Goal: Book appointment/travel/reservation

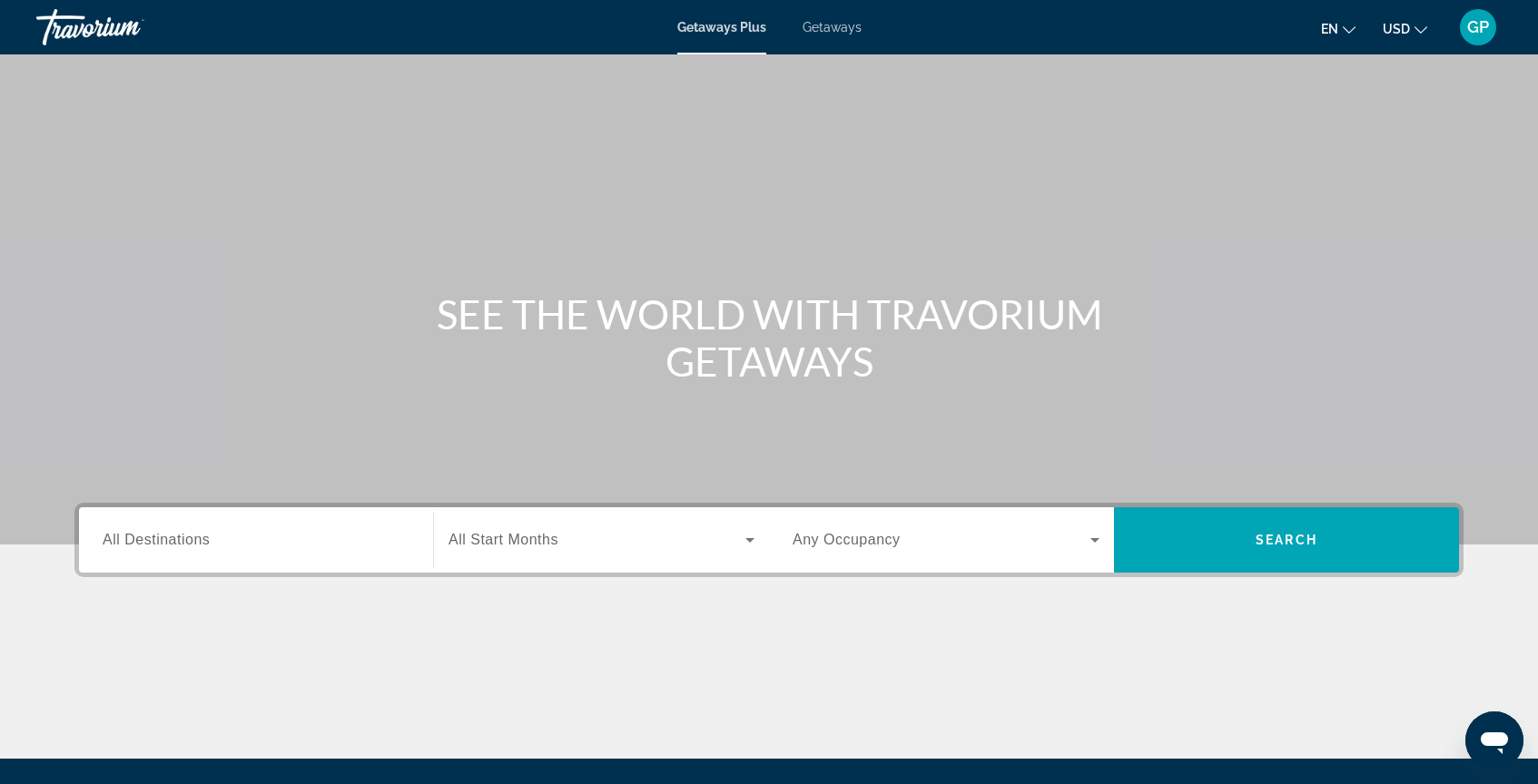
click at [844, 27] on span "Getaways" at bounding box center [831, 27] width 59 height 14
click at [180, 543] on span "All Destinations" at bounding box center [156, 539] width 108 height 15
click at [180, 543] on input "Destination All Destinations" at bounding box center [256, 540] width 307 height 22
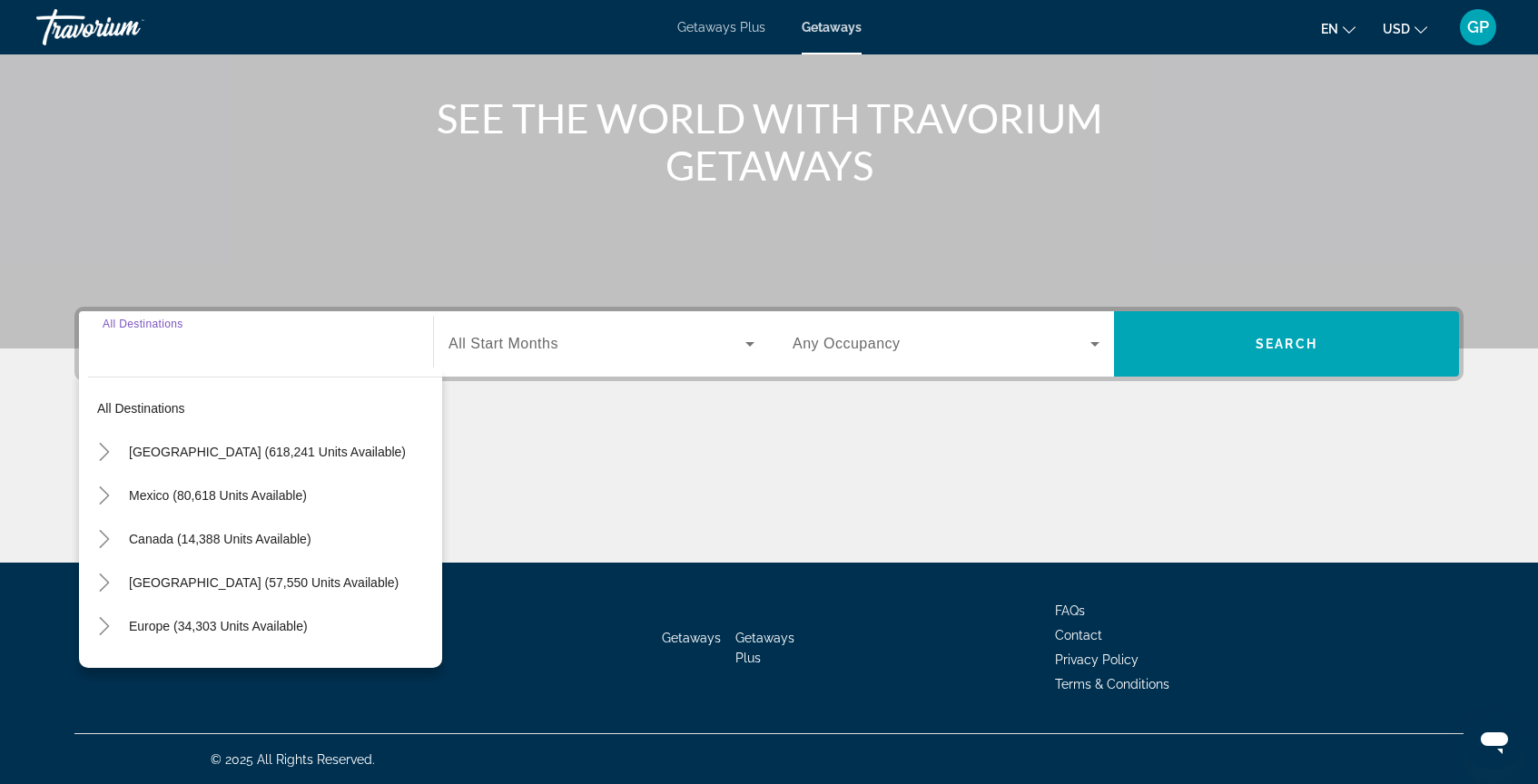
scroll to position [197, 0]
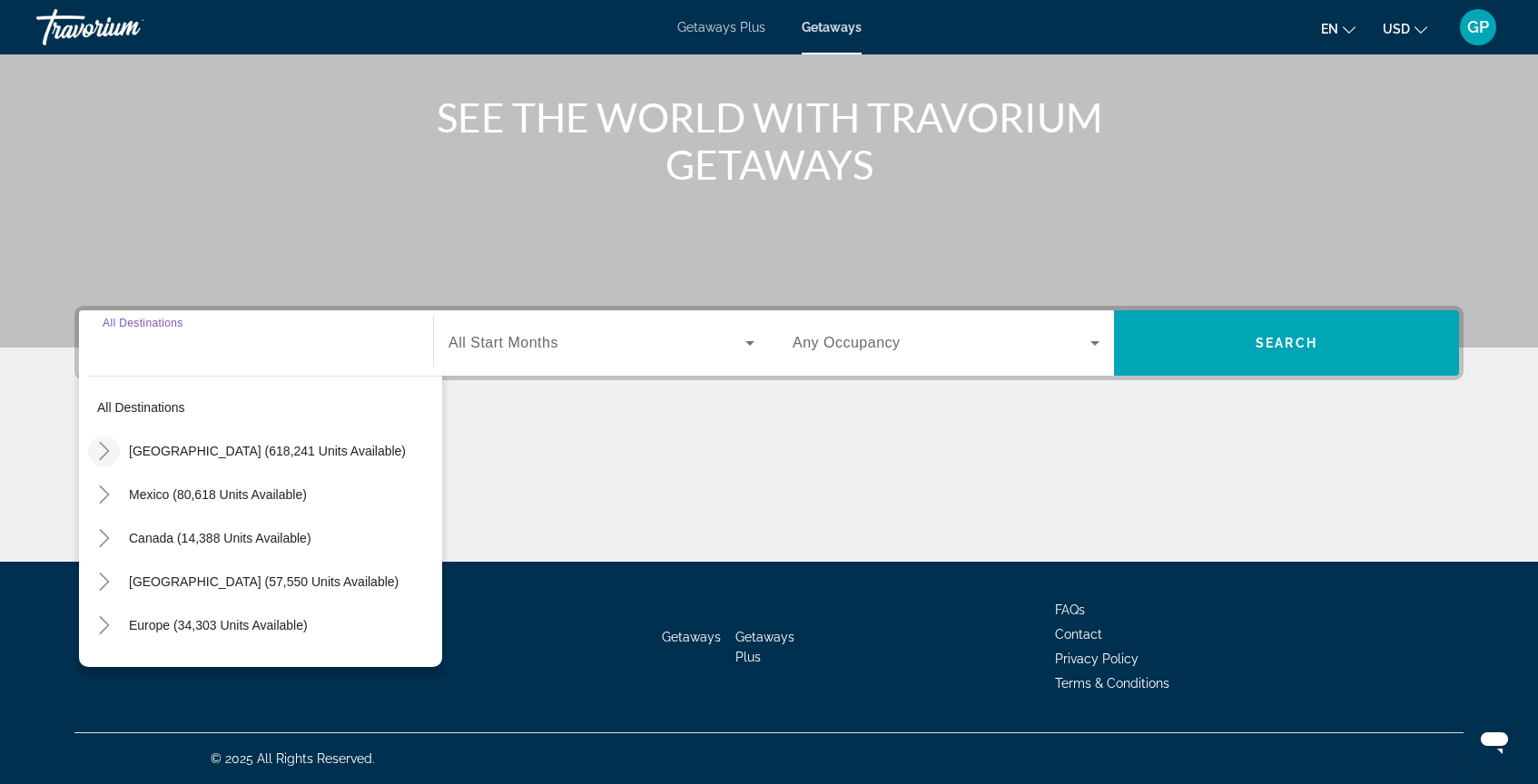
click at [103, 448] on icon "Toggle United States (618,241 units available)" at bounding box center [104, 451] width 18 height 18
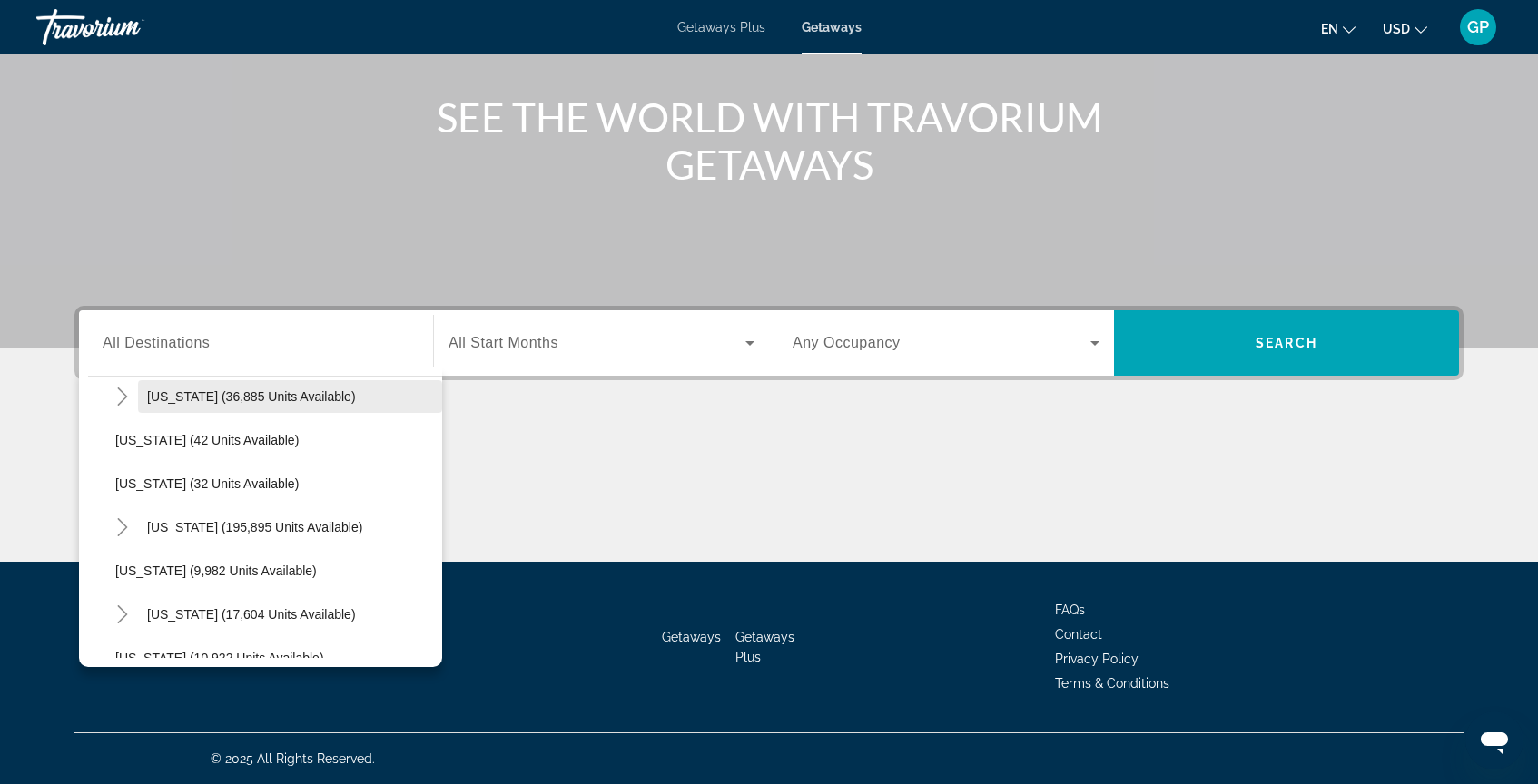
scroll to position [239, 0]
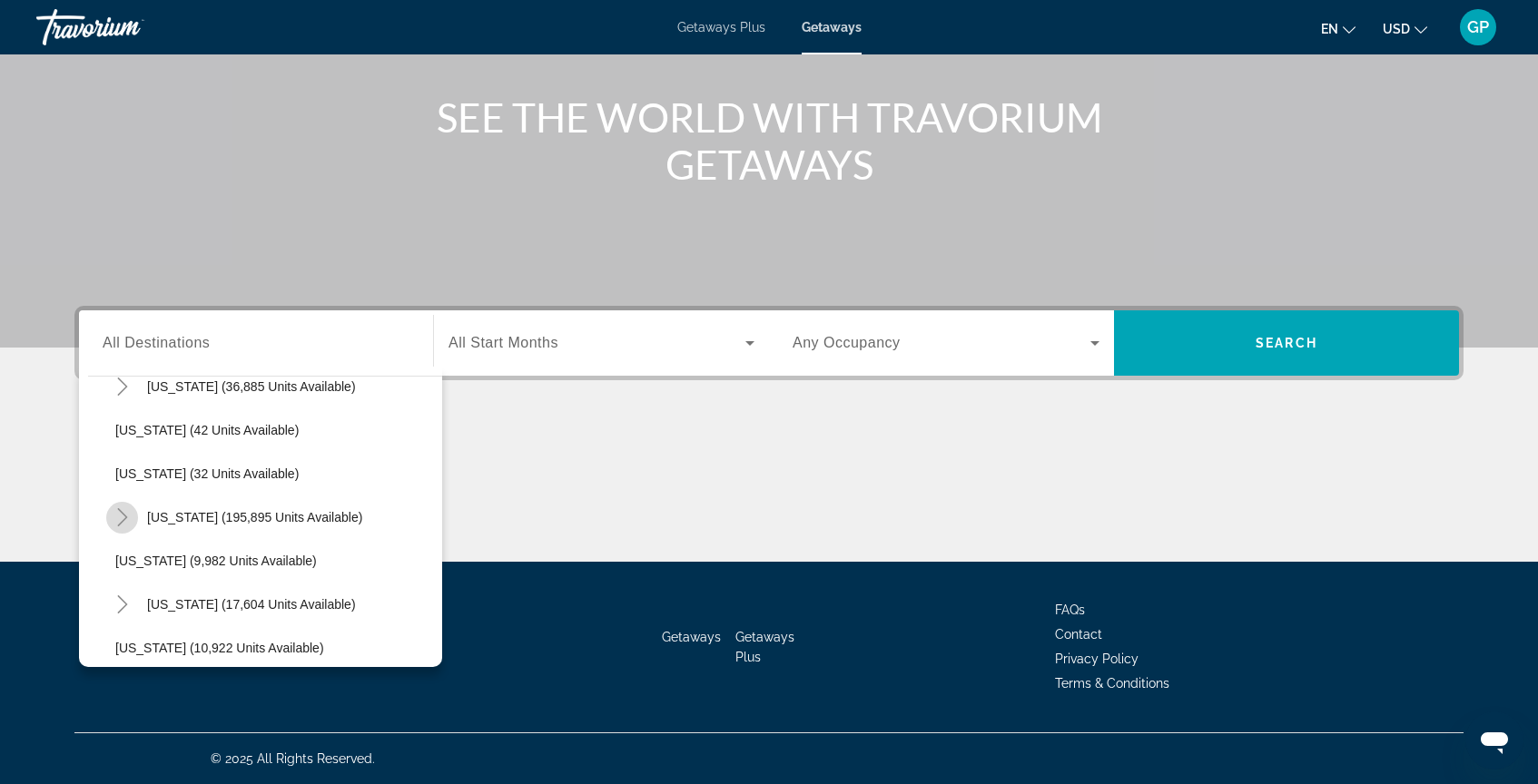
click at [125, 521] on icon "Toggle Florida (195,895 units available)" at bounding box center [122, 517] width 18 height 18
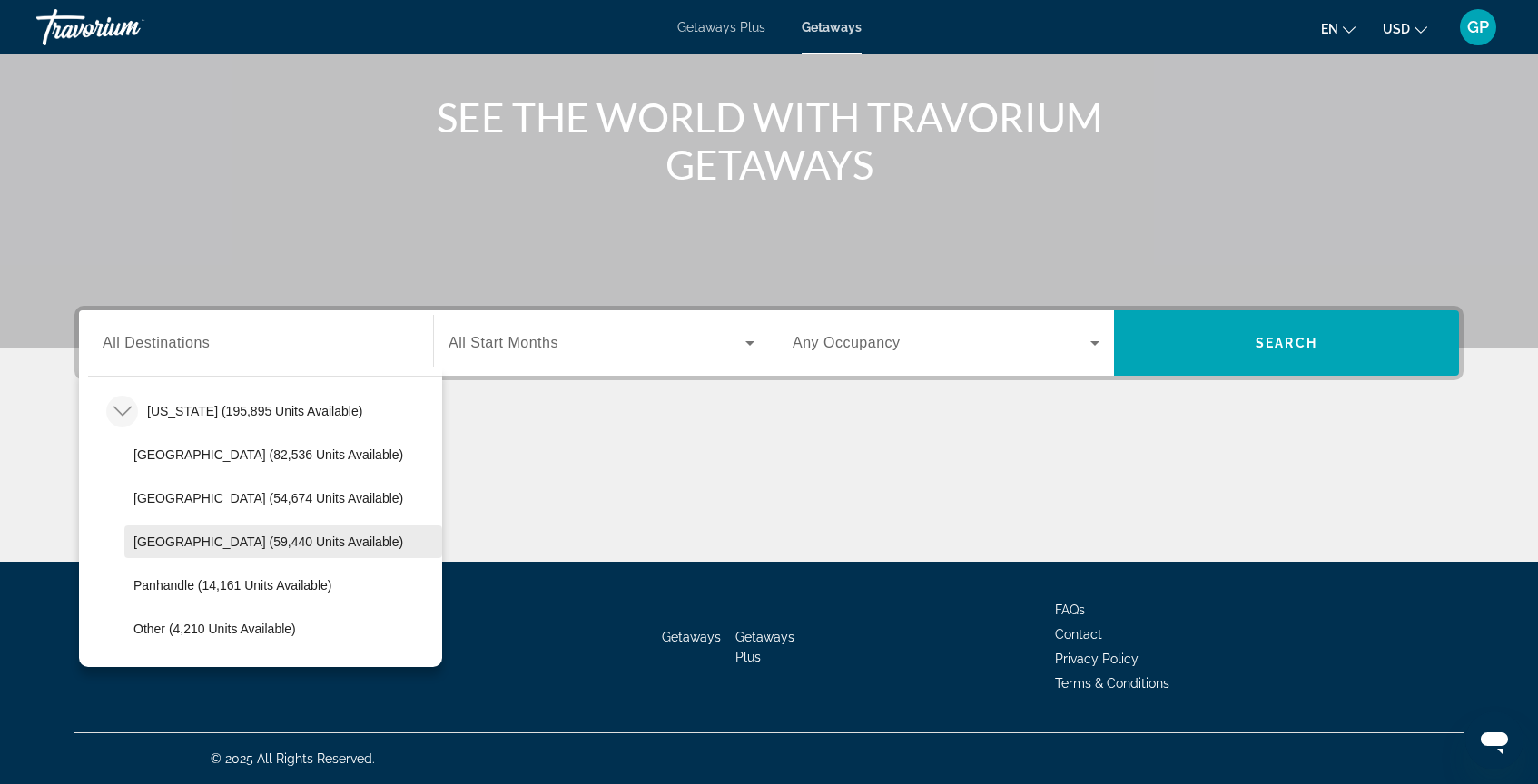
scroll to position [348, 0]
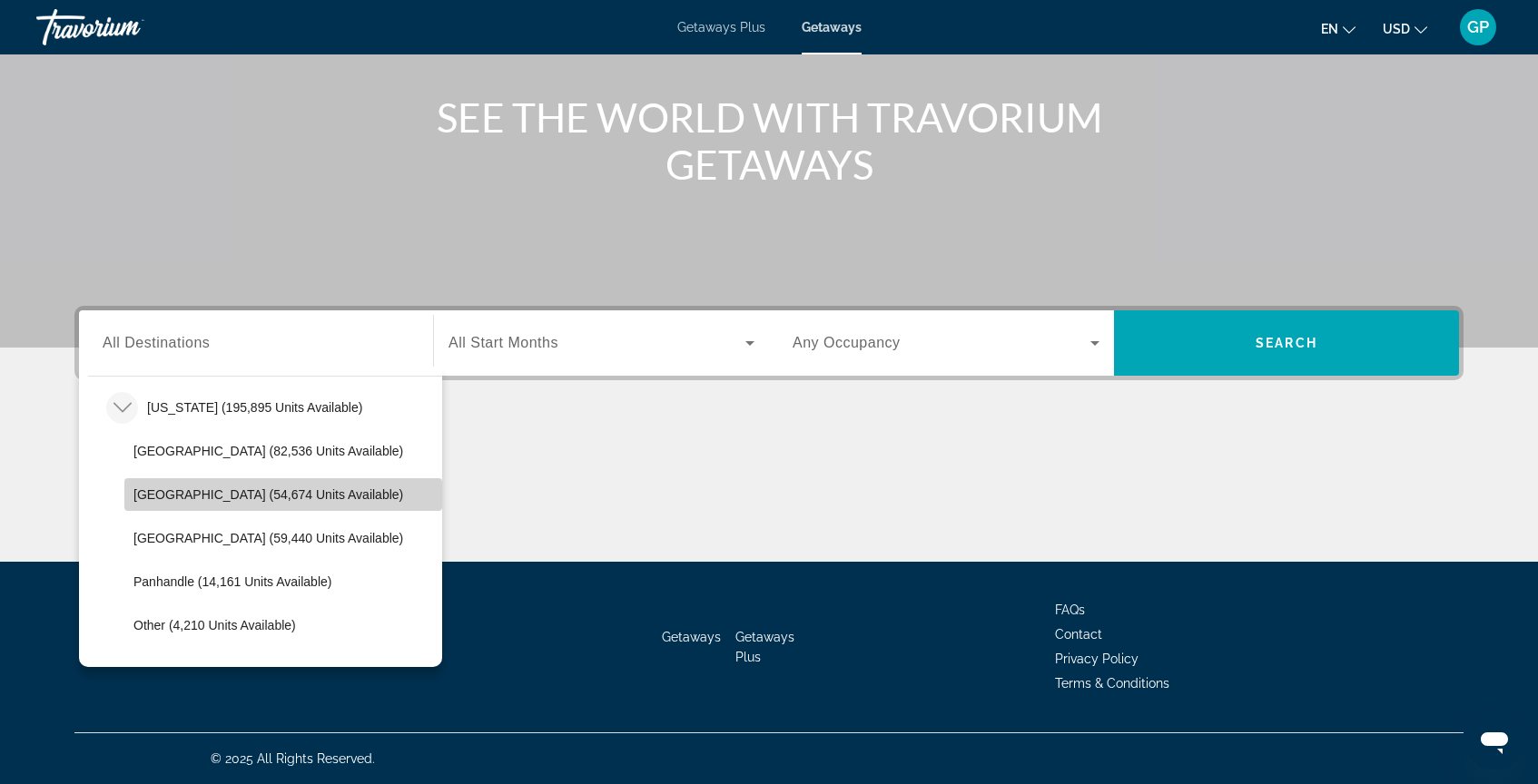
click at [217, 497] on span "[GEOGRAPHIC_DATA] (54,674 units available)" at bounding box center [268, 494] width 270 height 14
type input "**********"
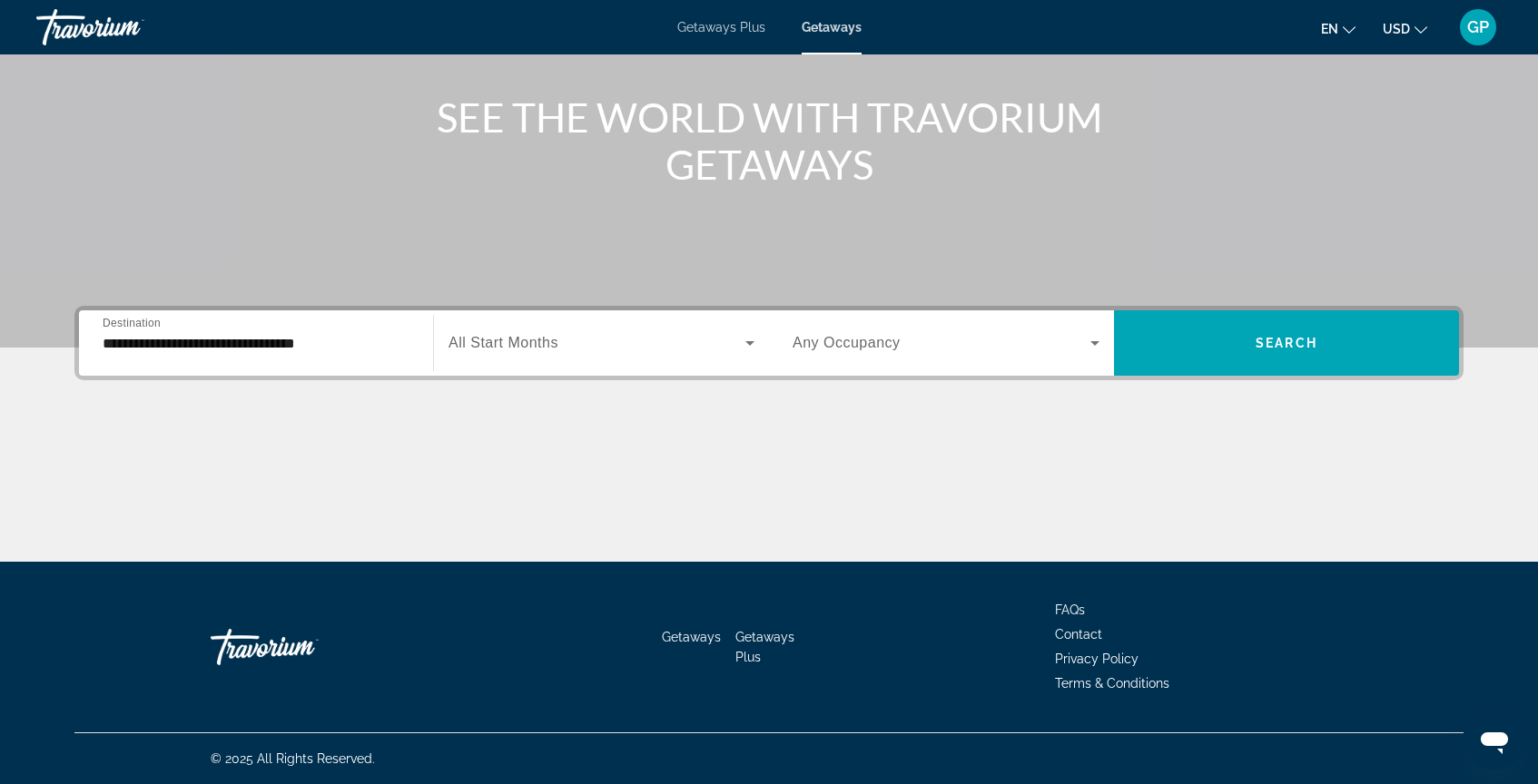
click at [530, 346] on span "All Start Months" at bounding box center [503, 343] width 109 height 15
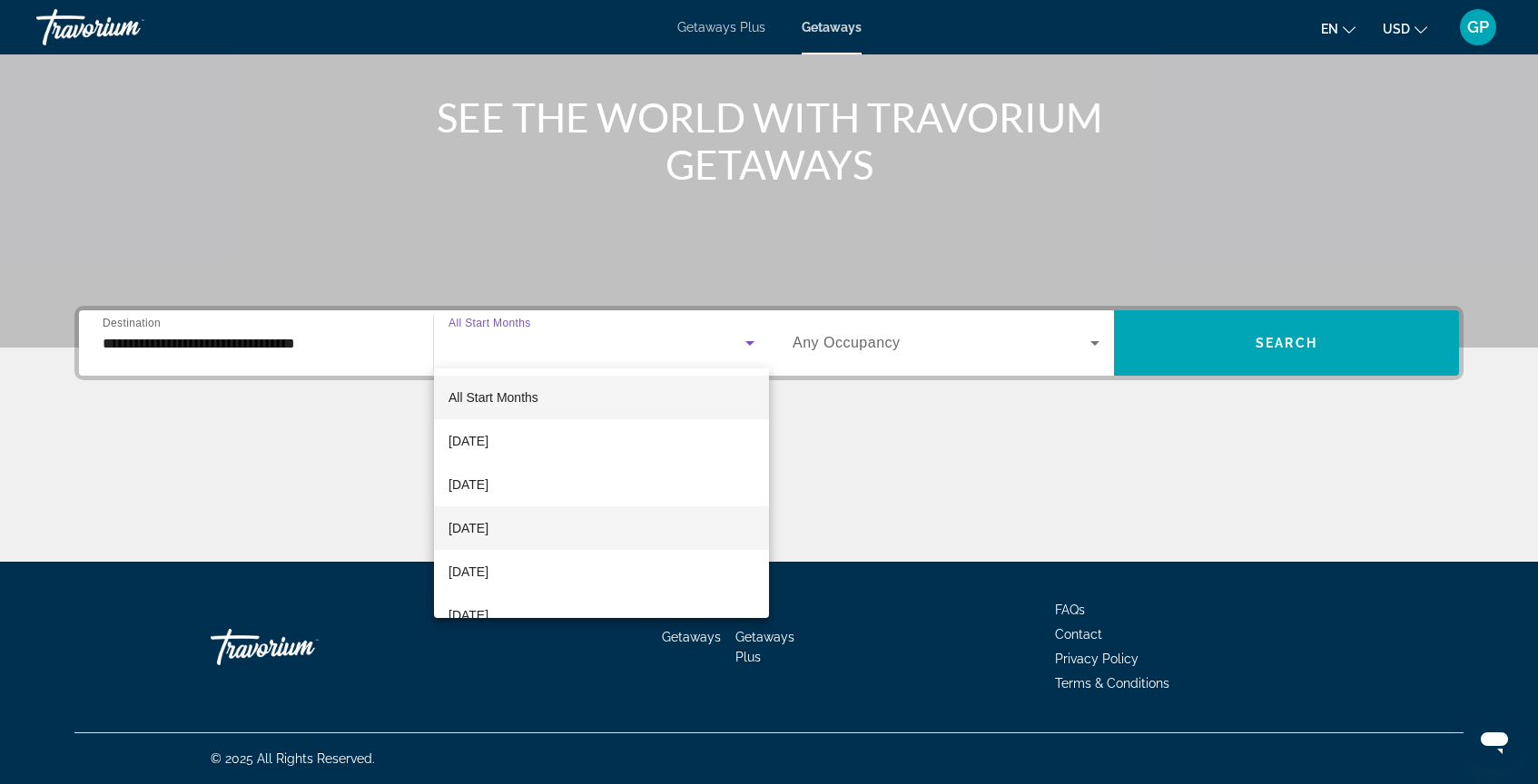
click at [489, 534] on span "[DATE]" at bounding box center [469, 528] width 40 height 22
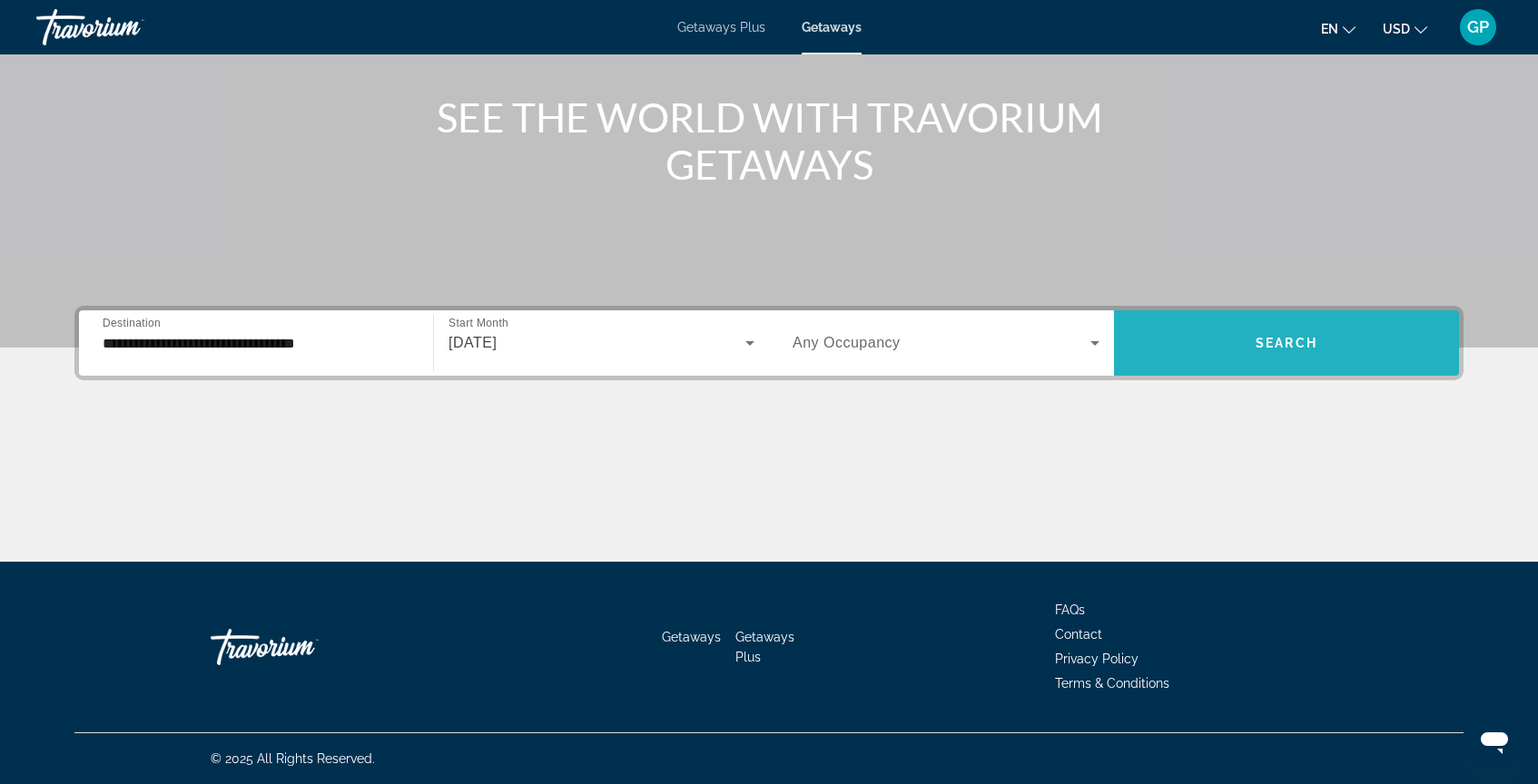
click at [1209, 340] on span "Search widget" at bounding box center [1286, 343] width 345 height 43
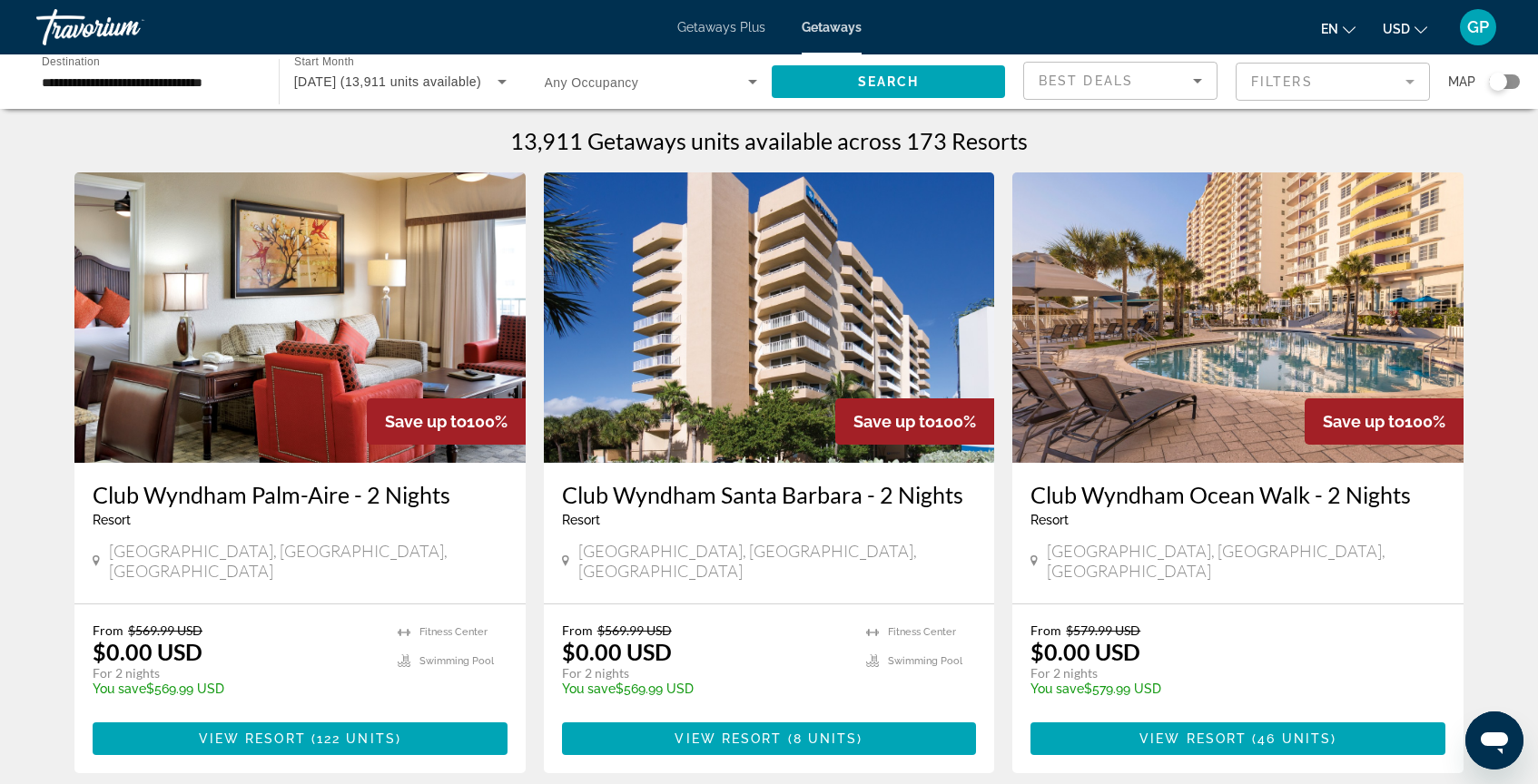
click at [1495, 84] on div "Search widget" at bounding box center [1498, 82] width 18 height 18
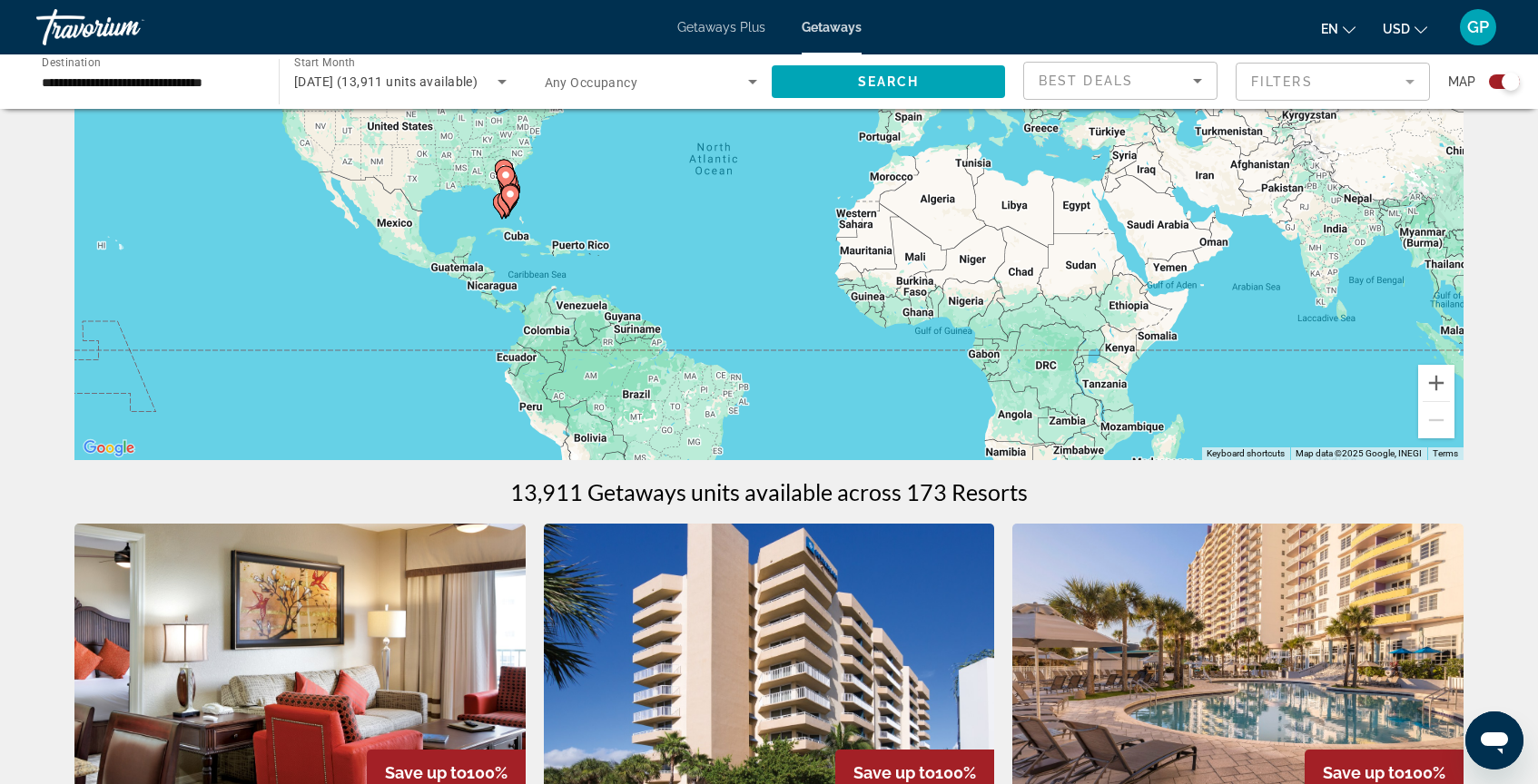
scroll to position [210, 0]
click at [511, 185] on gmp-advanced-marker "Main content" at bounding box center [510, 199] width 18 height 27
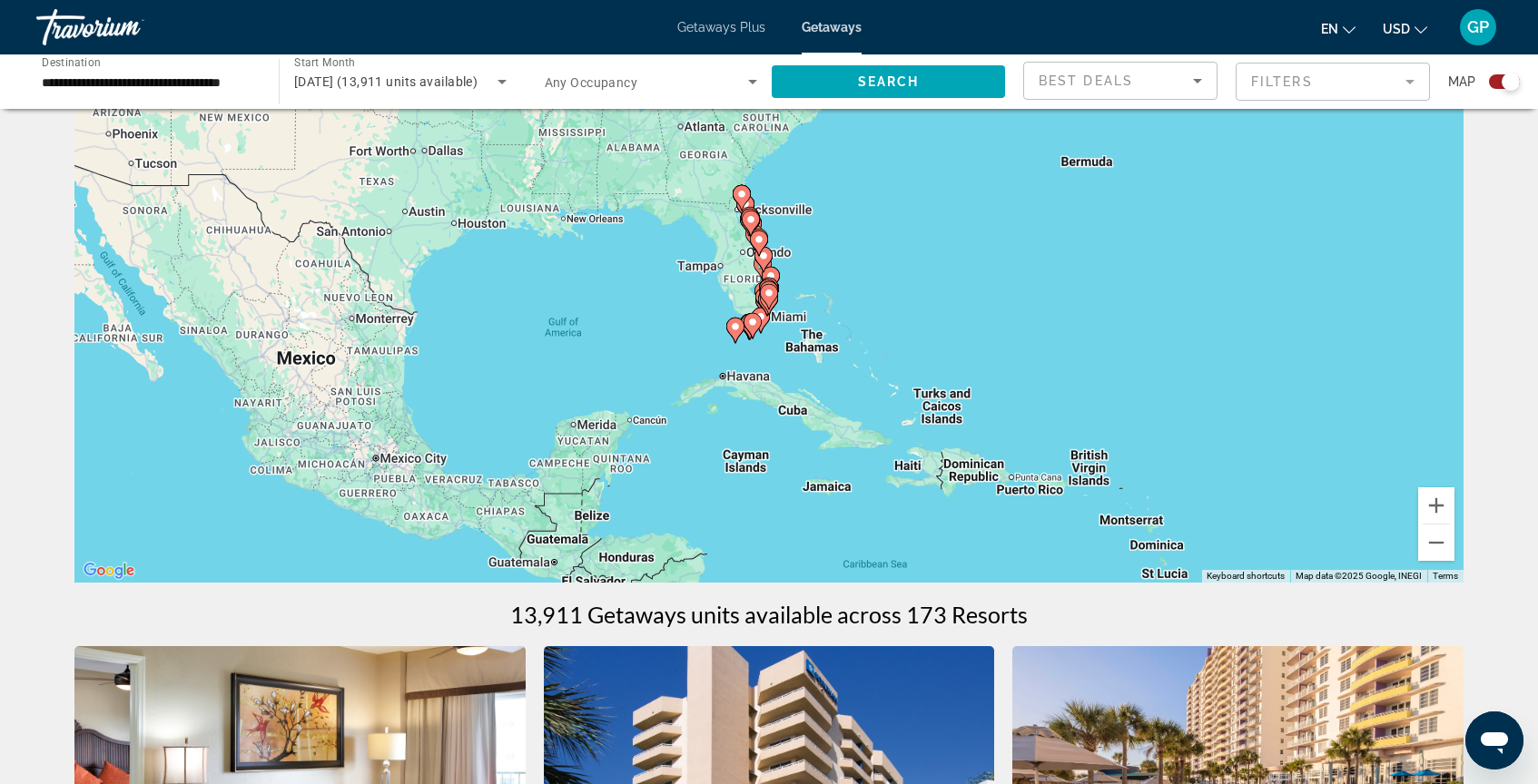
scroll to position [87, 0]
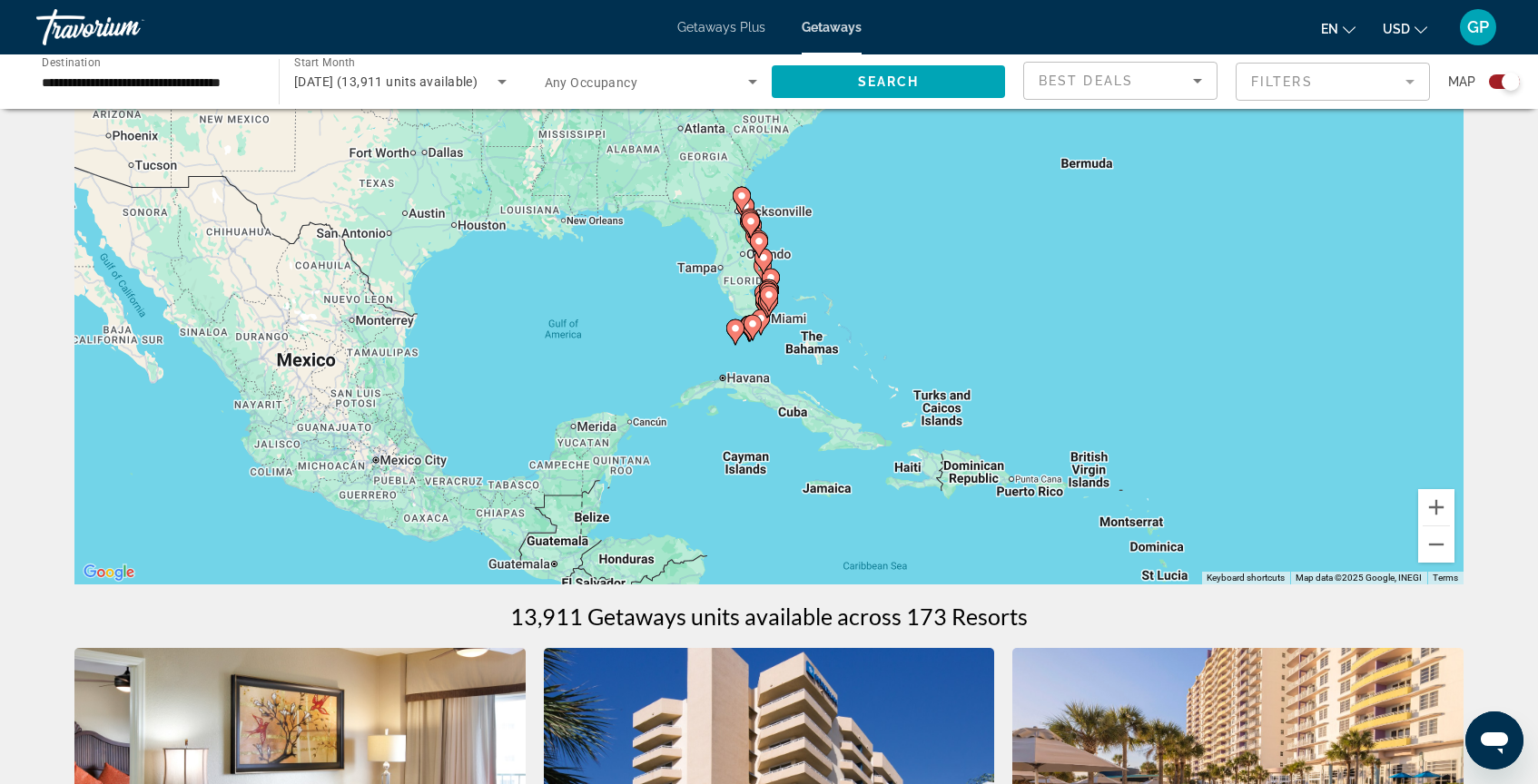
click at [769, 278] on gmp-advanced-marker "Main content" at bounding box center [769, 292] width 18 height 27
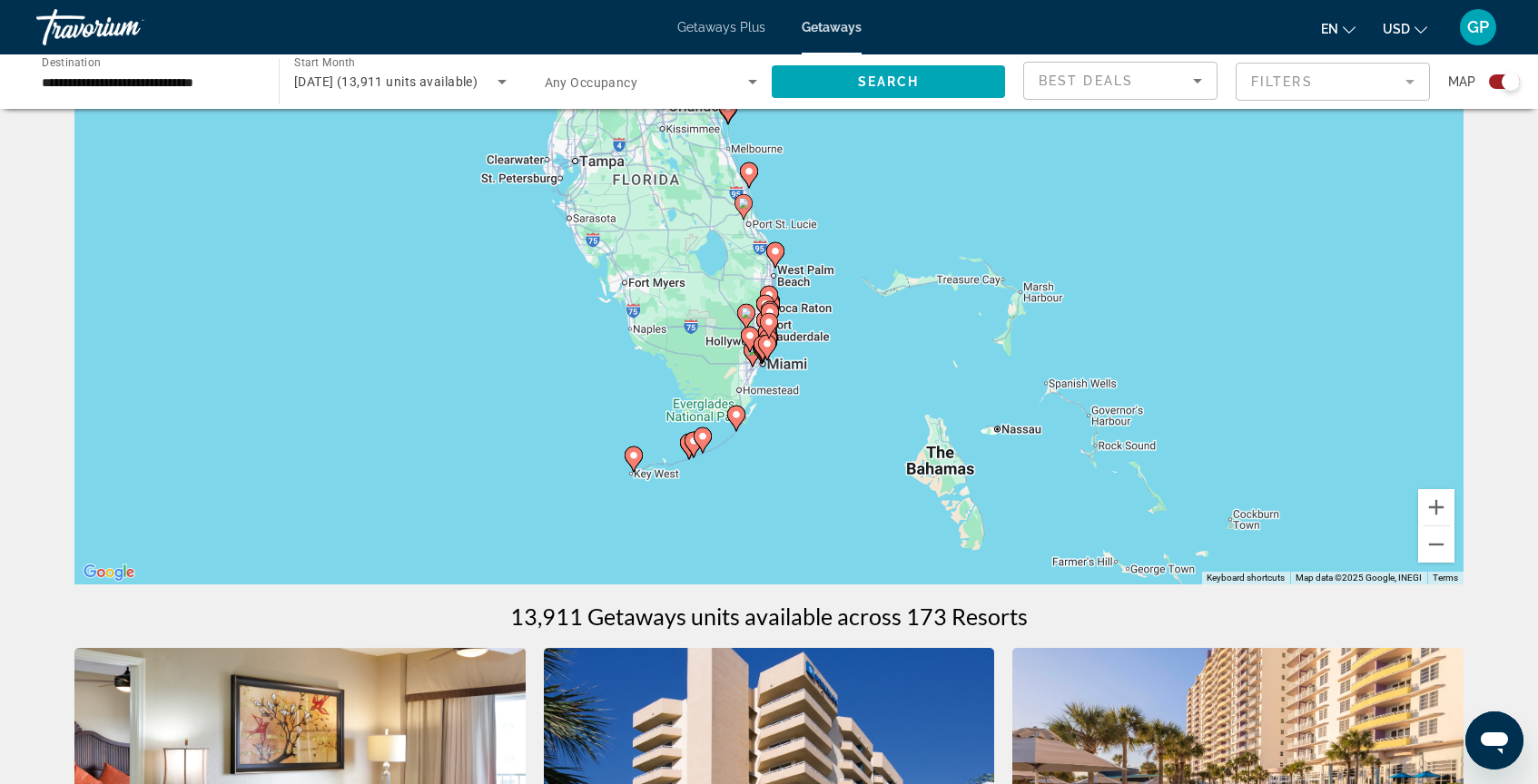
click at [777, 254] on image "Main content" at bounding box center [775, 250] width 11 height 11
type input "**********"
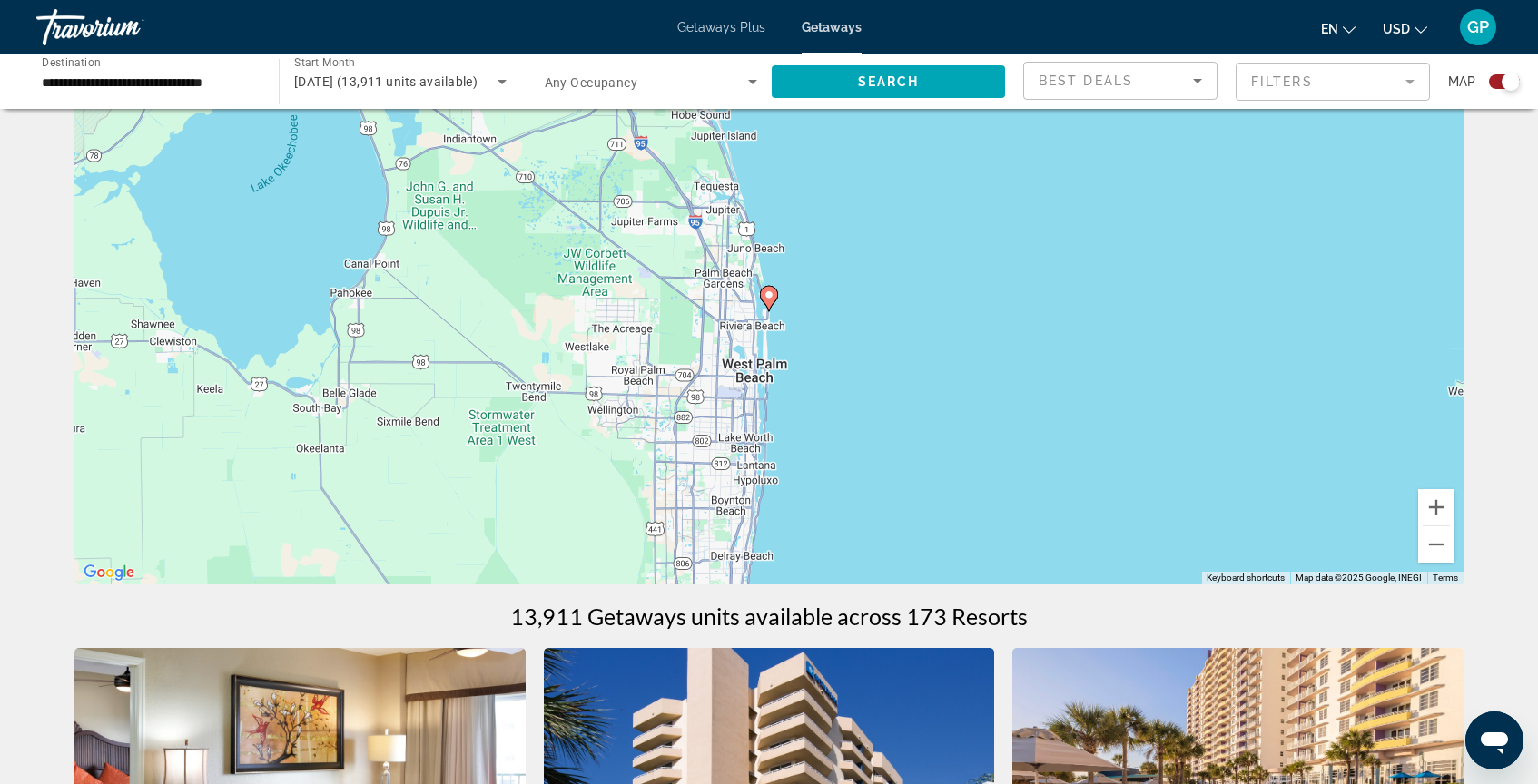
click at [769, 299] on image "Main content" at bounding box center [768, 295] width 11 height 11
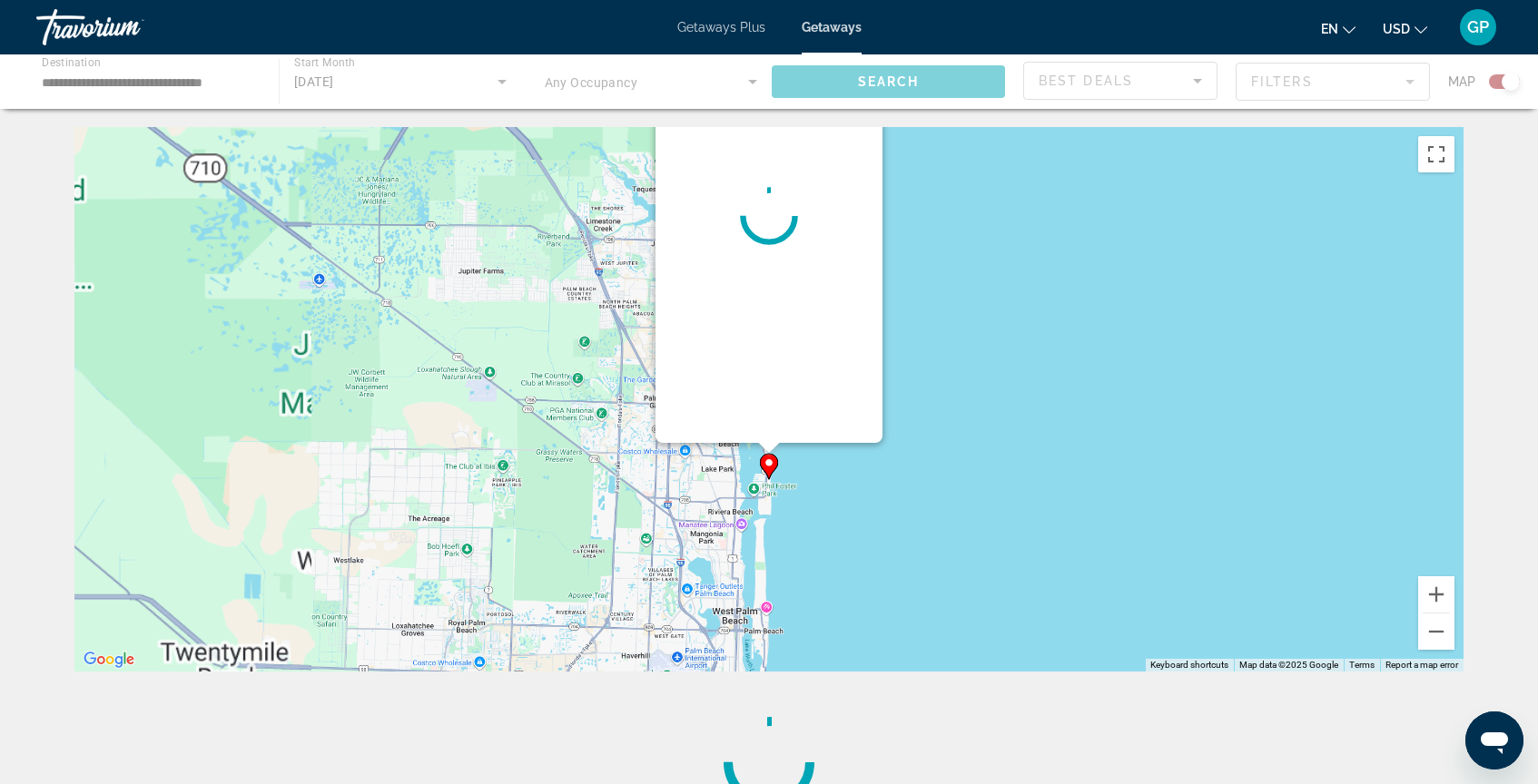
scroll to position [0, 0]
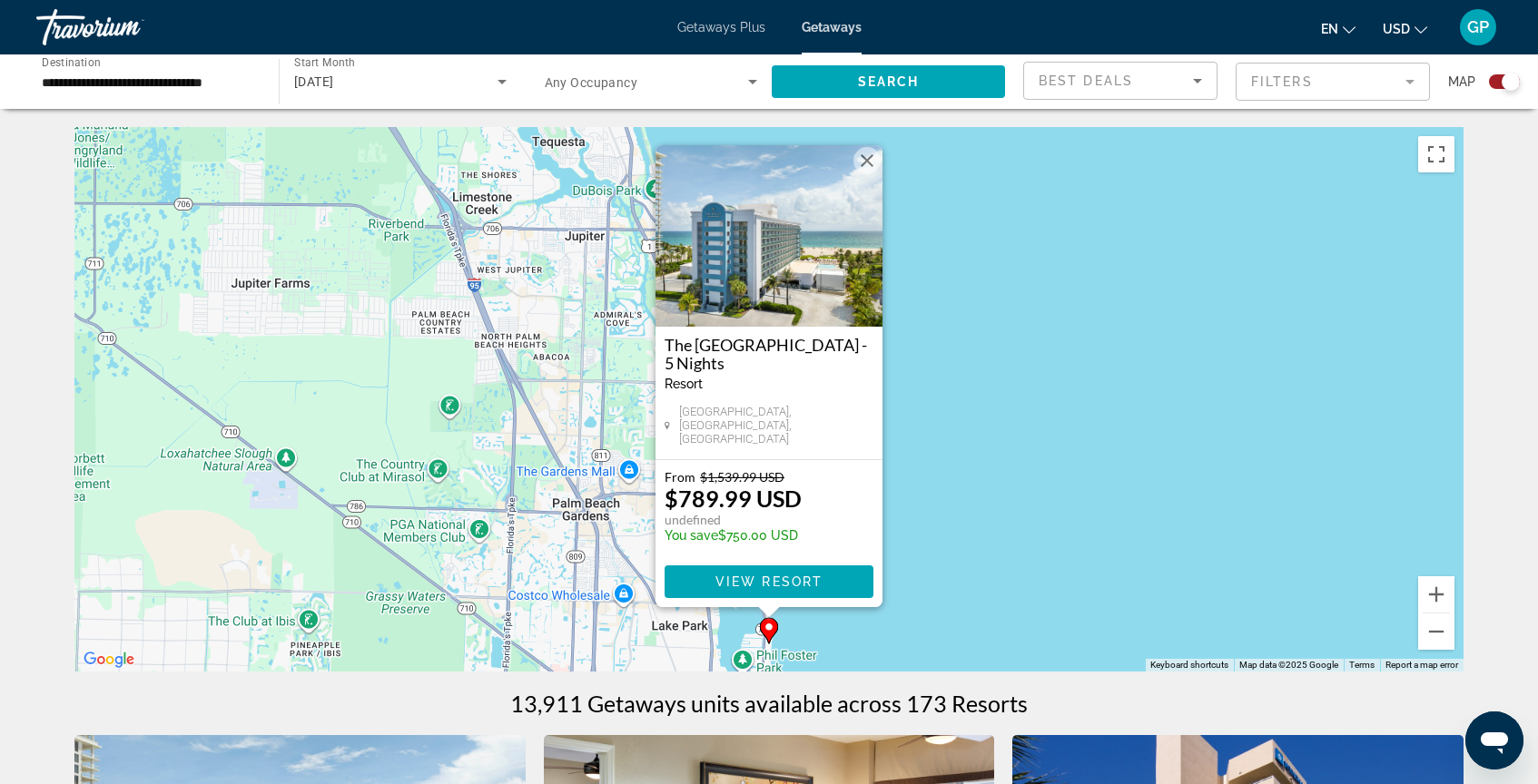
click at [964, 453] on div "To activate drag with keyboard, press Alt + Enter. Once in keyboard drag state,…" at bounding box center [769, 398] width 1389 height 544
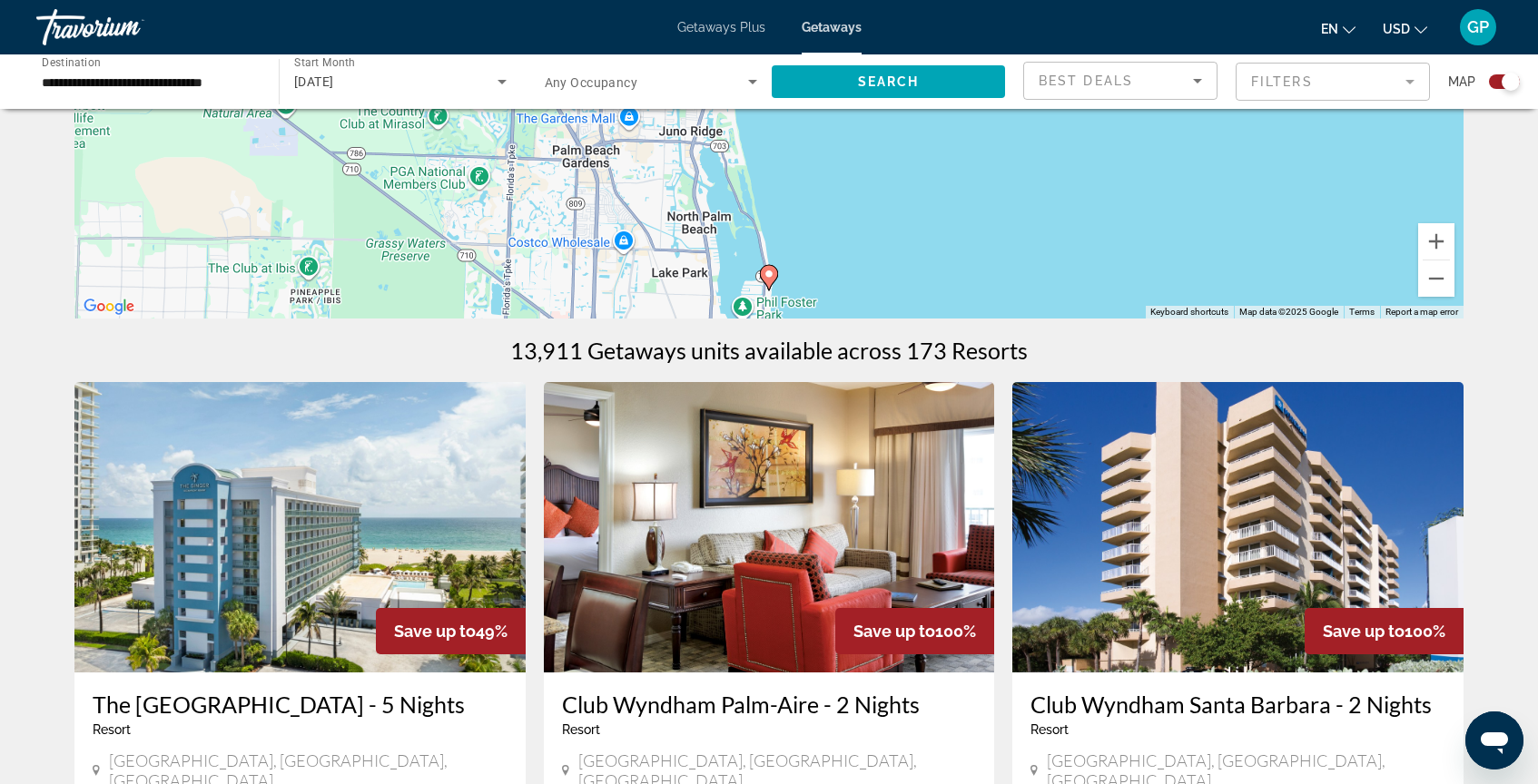
scroll to position [332, 0]
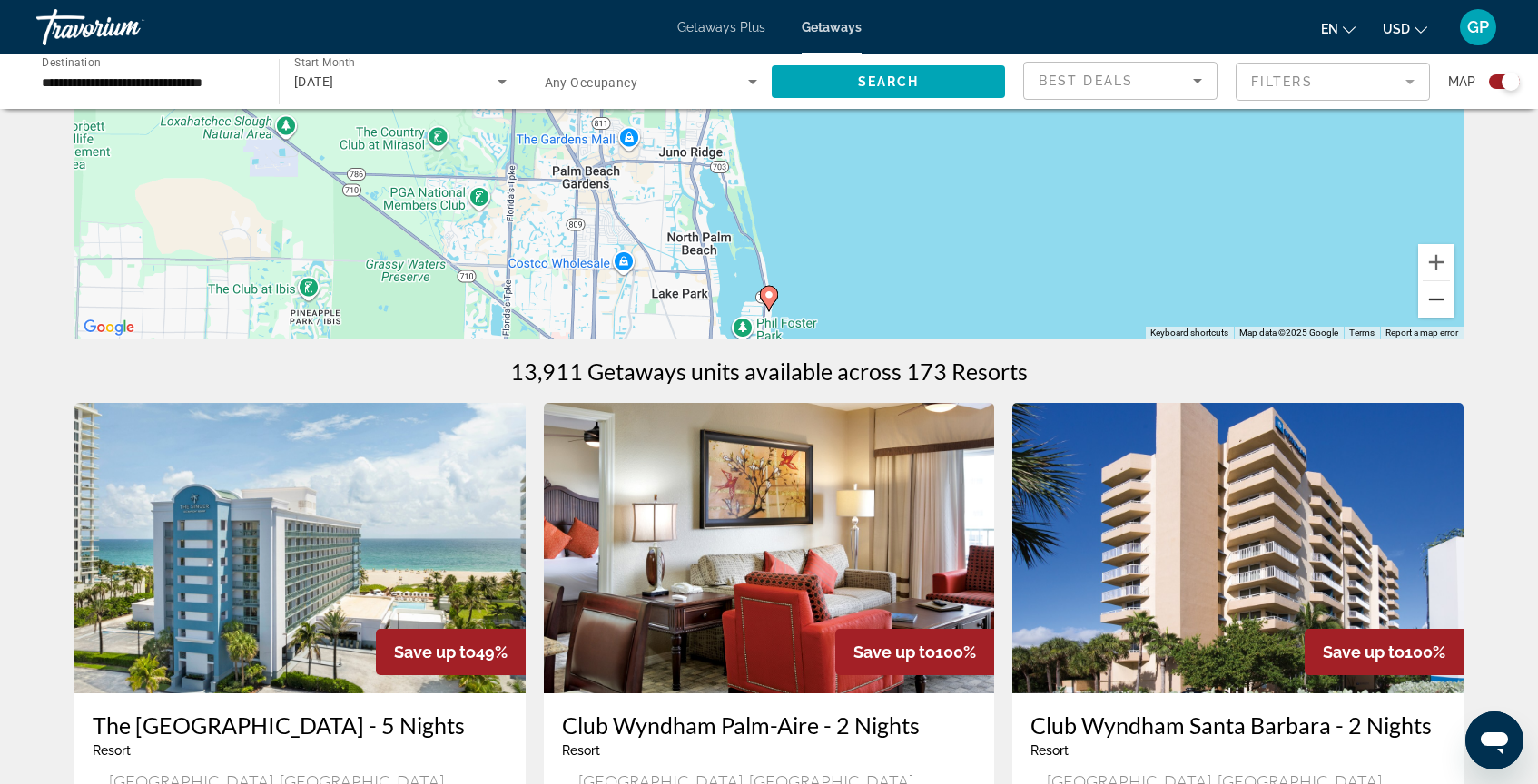
click at [1438, 297] on button "Zoom out" at bounding box center [1436, 299] width 36 height 36
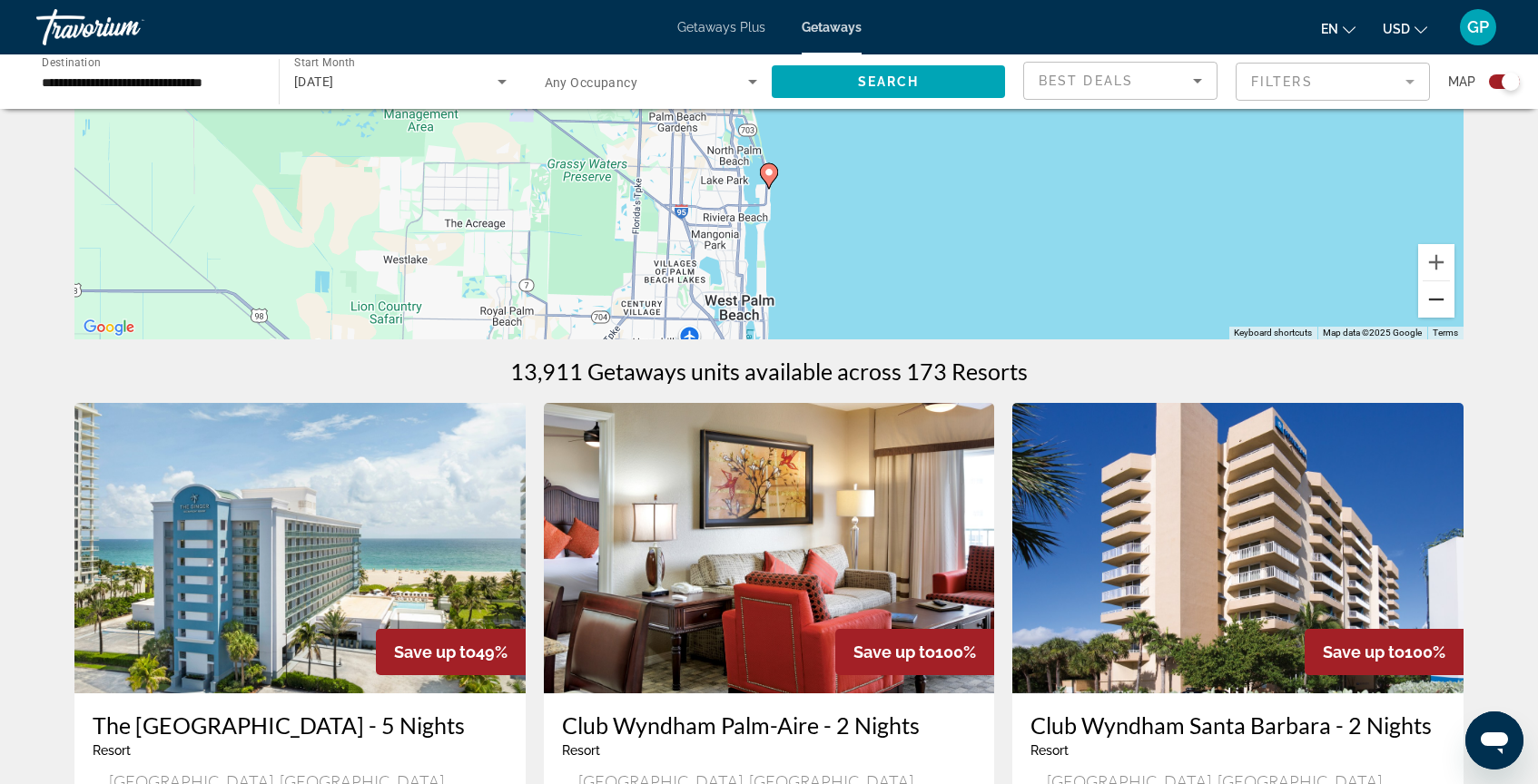
click at [1438, 299] on button "Zoom out" at bounding box center [1436, 299] width 36 height 36
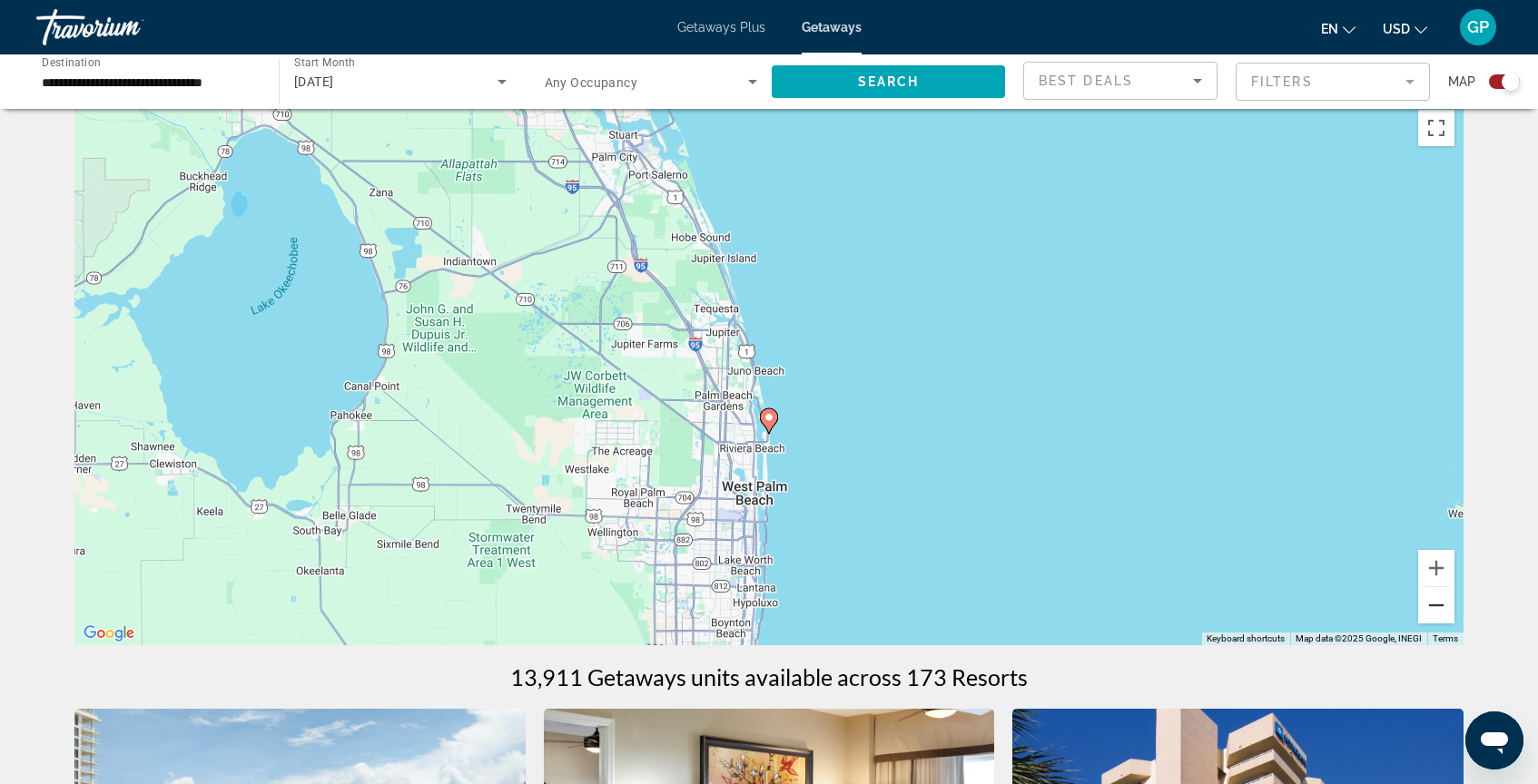
scroll to position [0, 0]
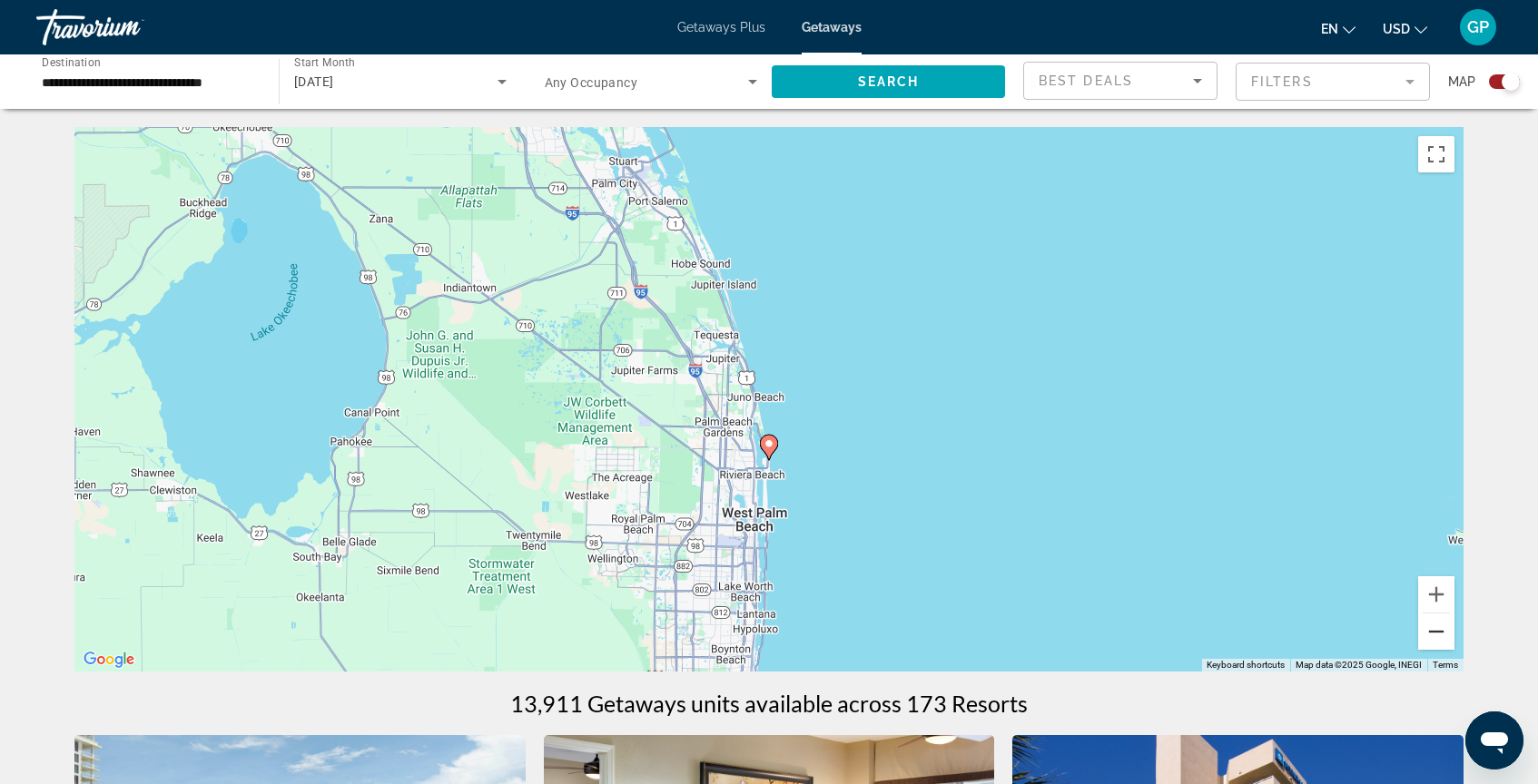
click at [1438, 636] on button "Zoom out" at bounding box center [1436, 631] width 36 height 36
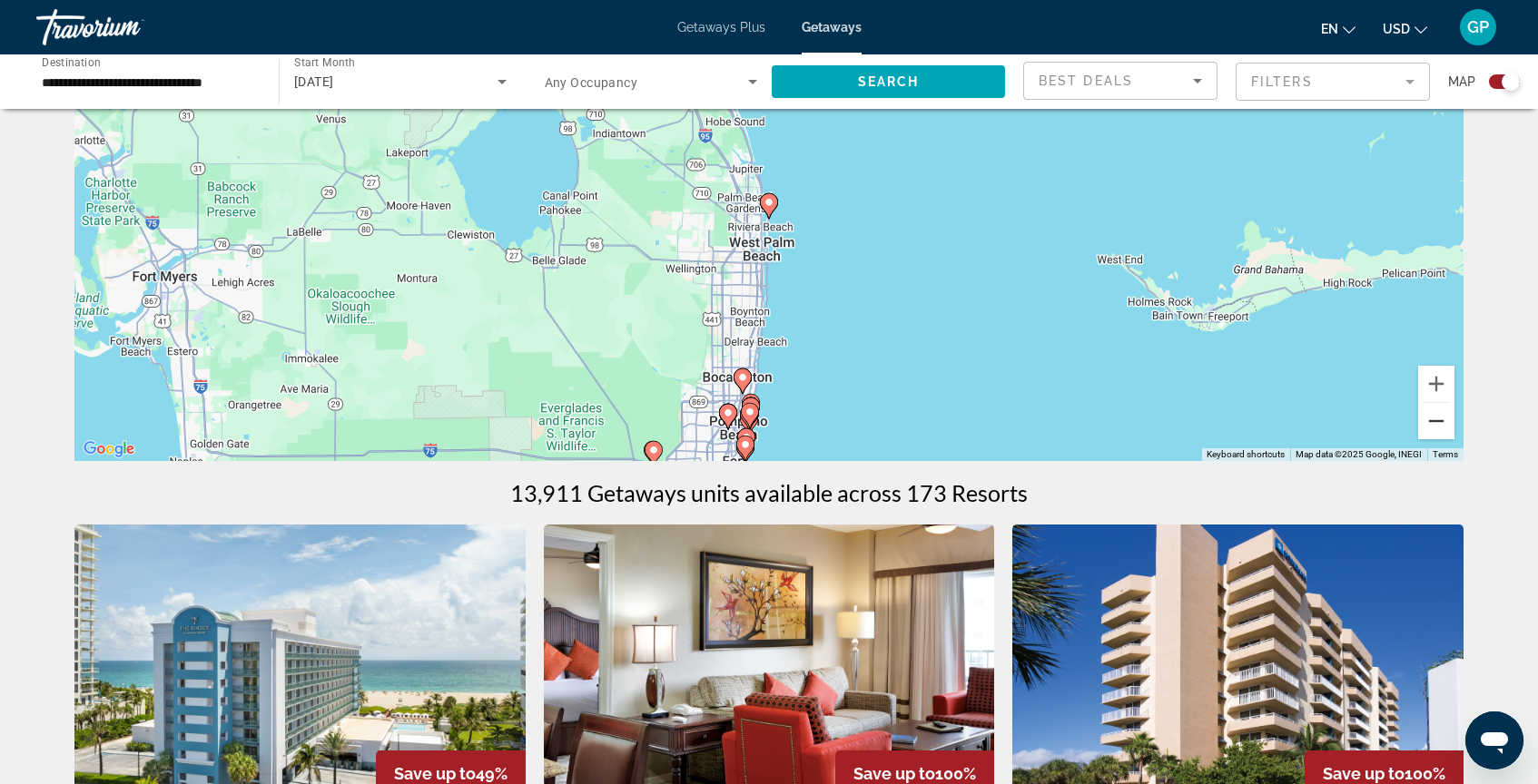
scroll to position [215, 0]
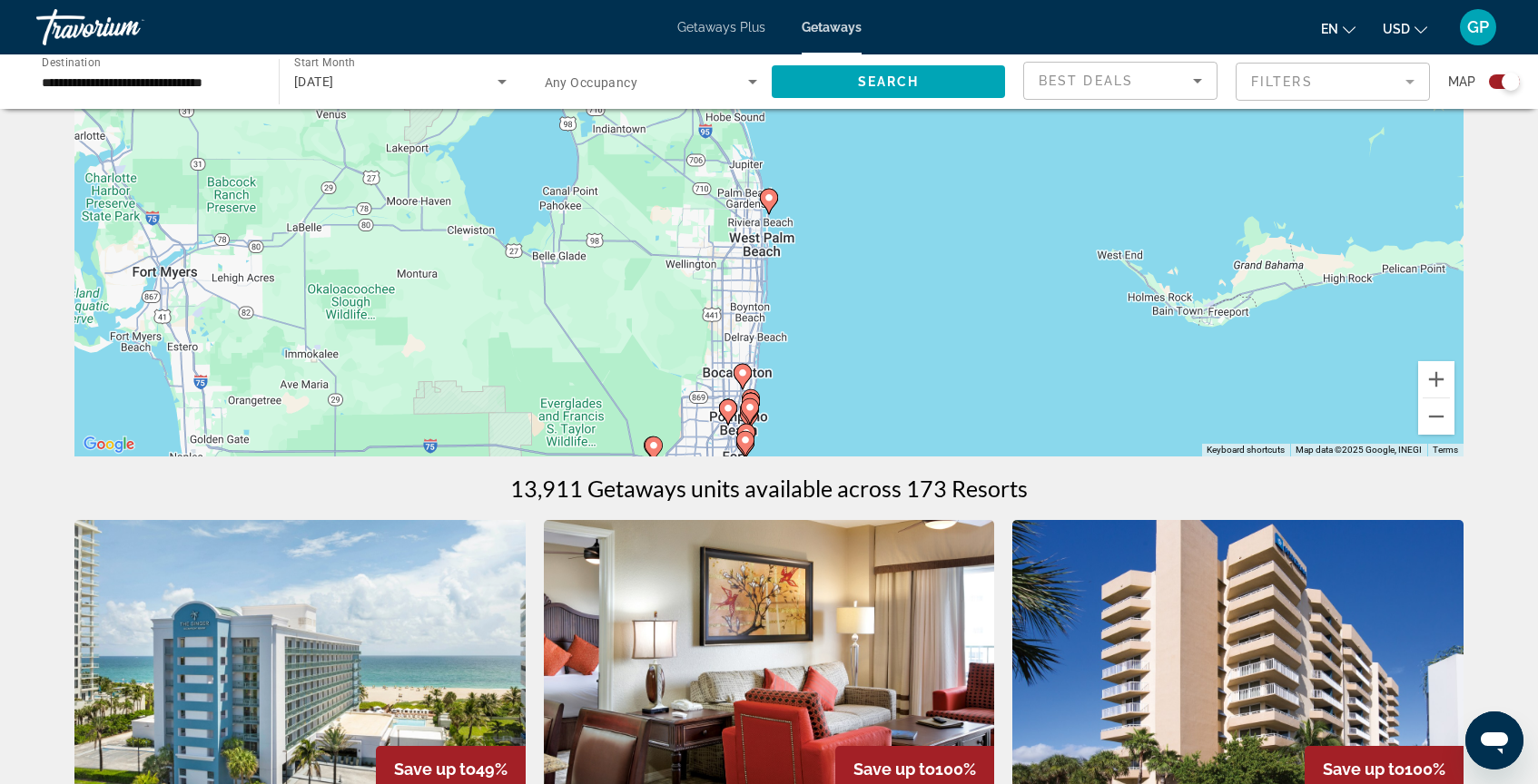
click at [750, 413] on icon "Main content" at bounding box center [750, 411] width 16 height 24
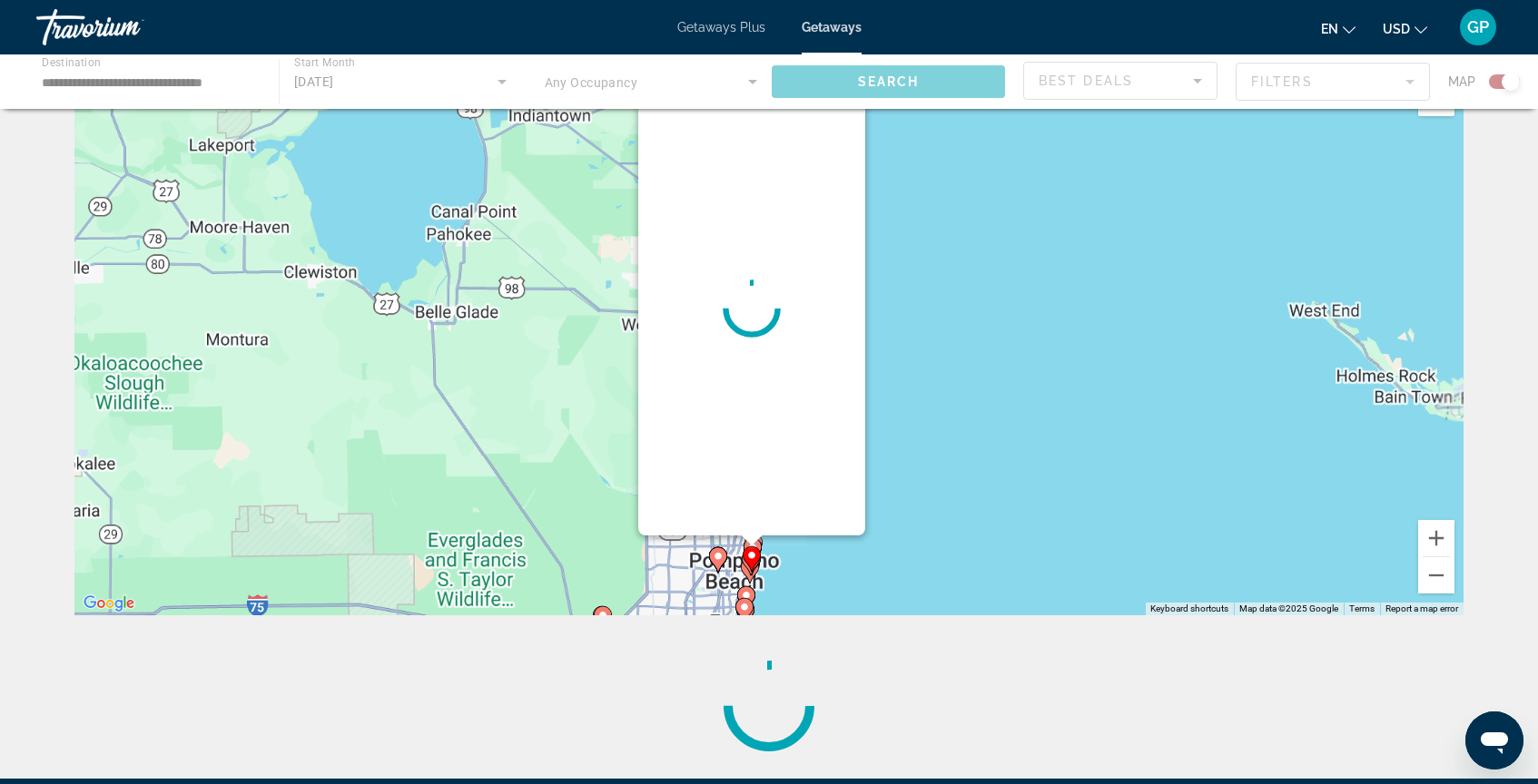
scroll to position [0, 0]
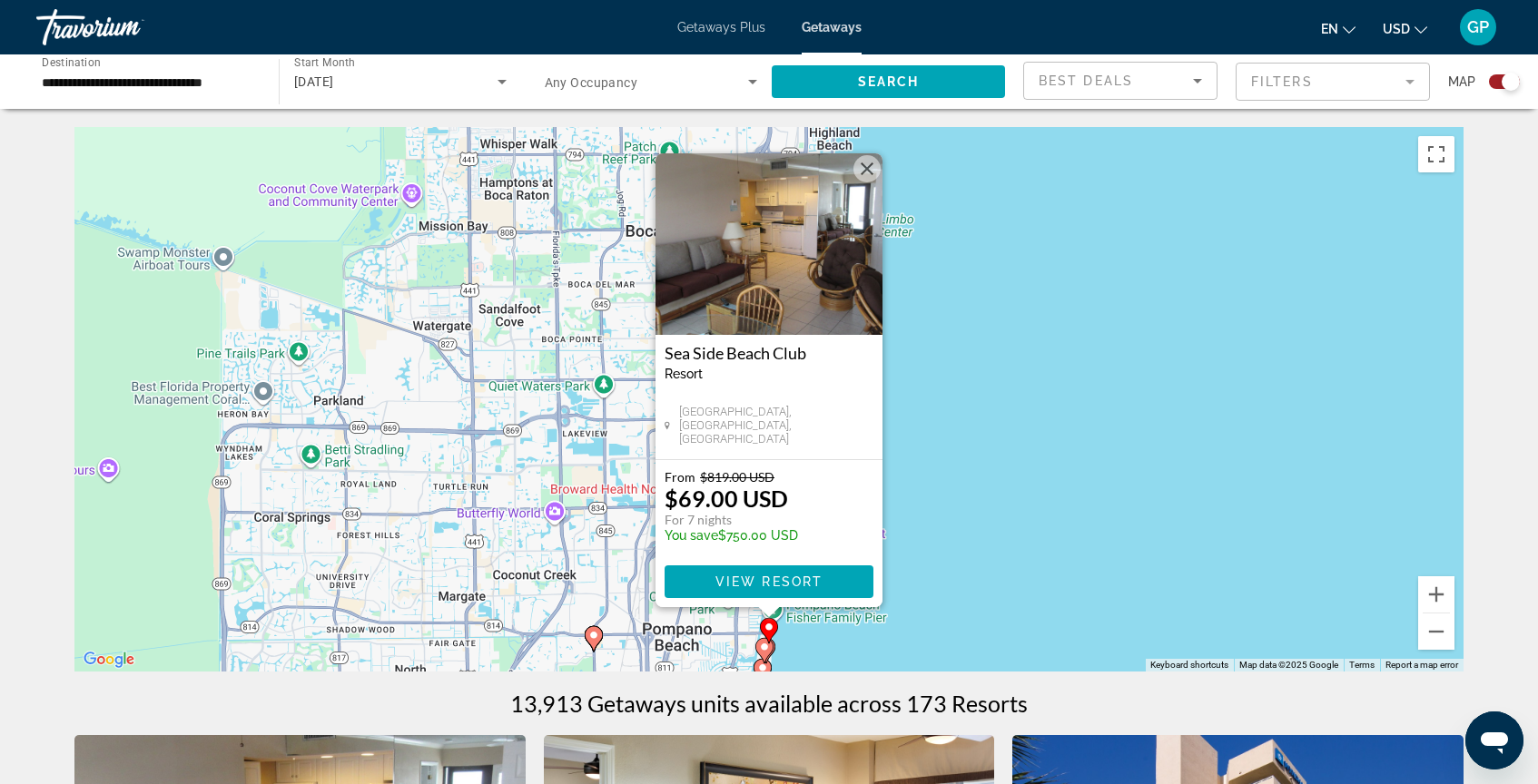
click at [760, 647] on image "Main content" at bounding box center [764, 647] width 11 height 11
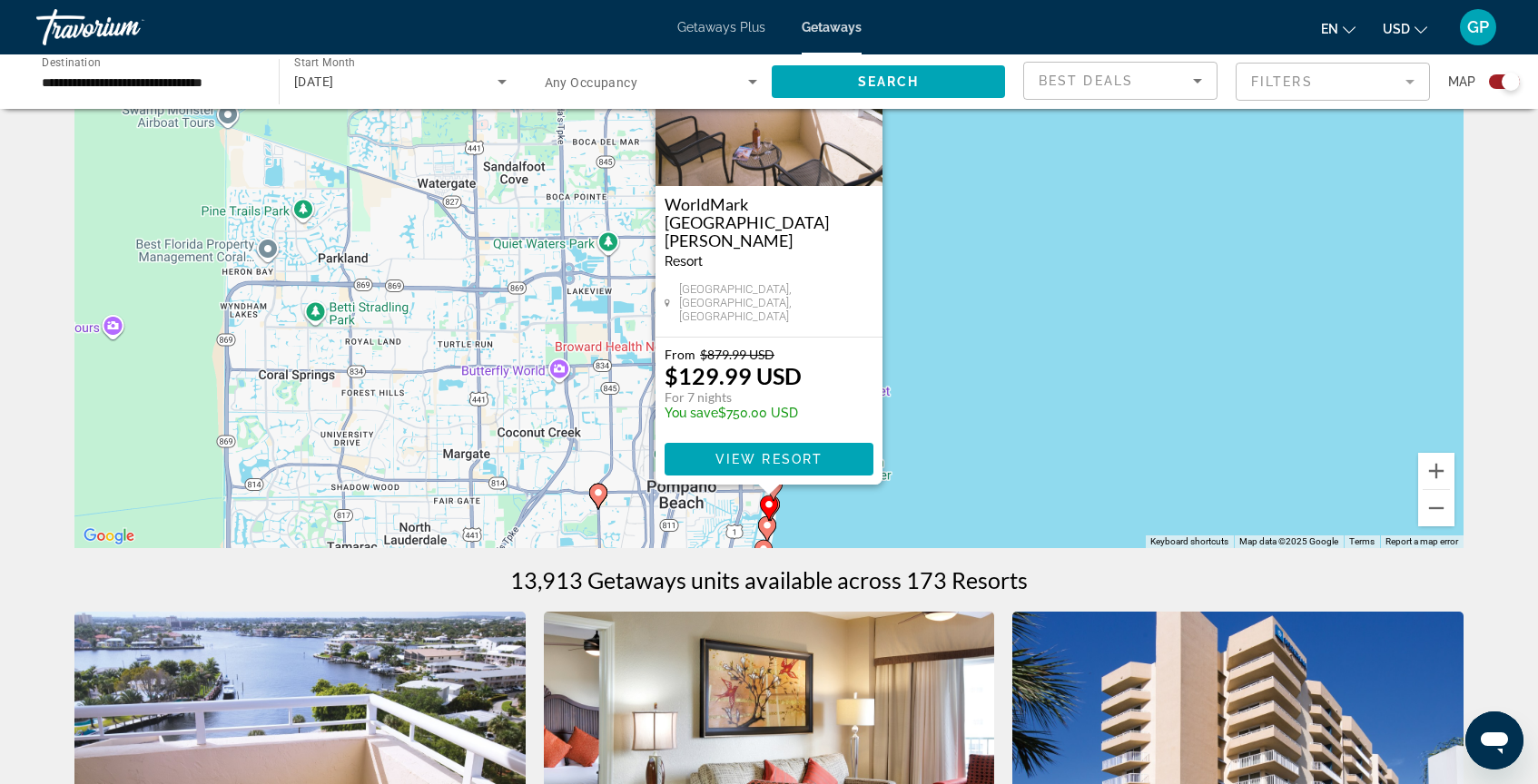
scroll to position [128, 0]
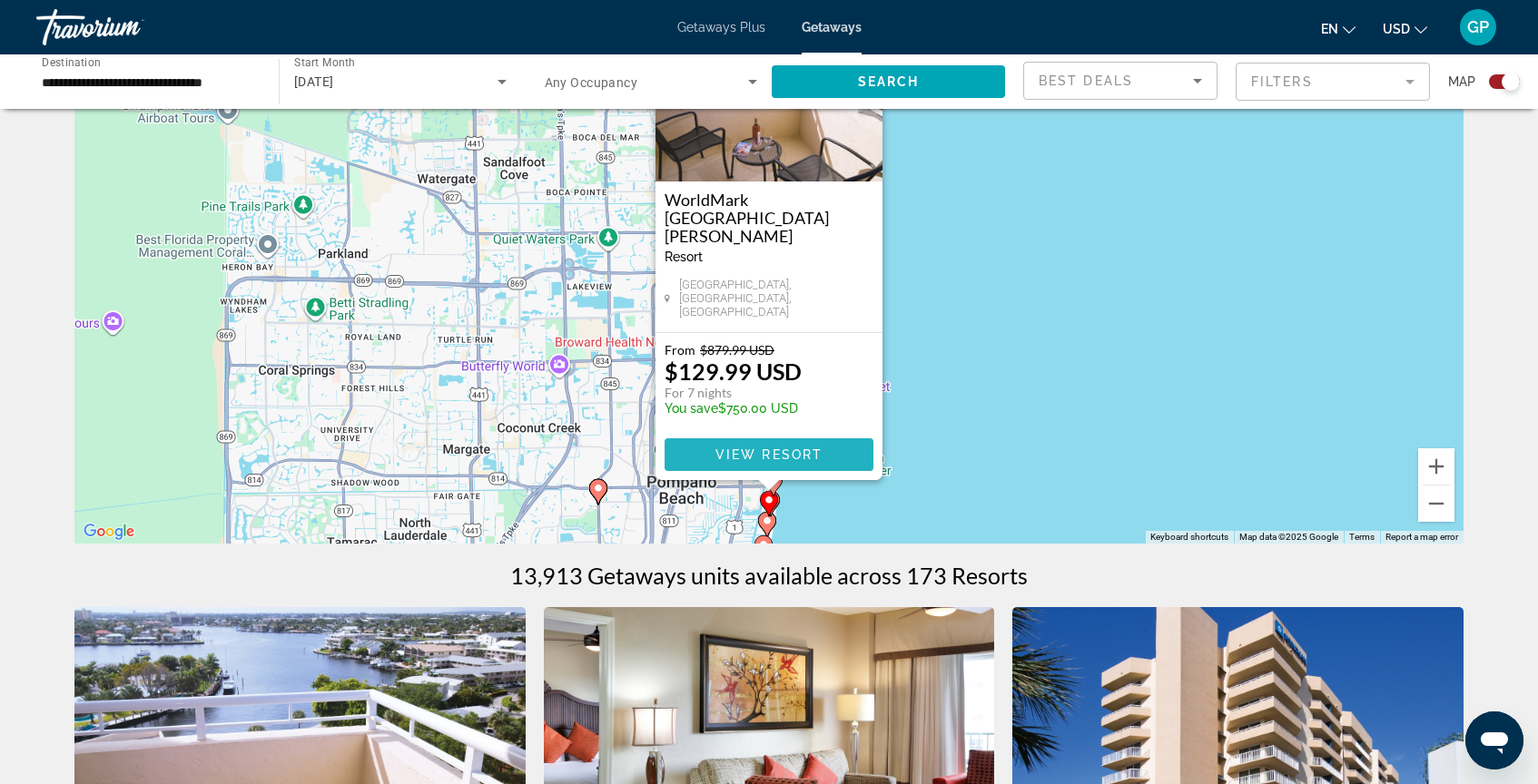
click at [759, 459] on span "View Resort" at bounding box center [769, 454] width 108 height 14
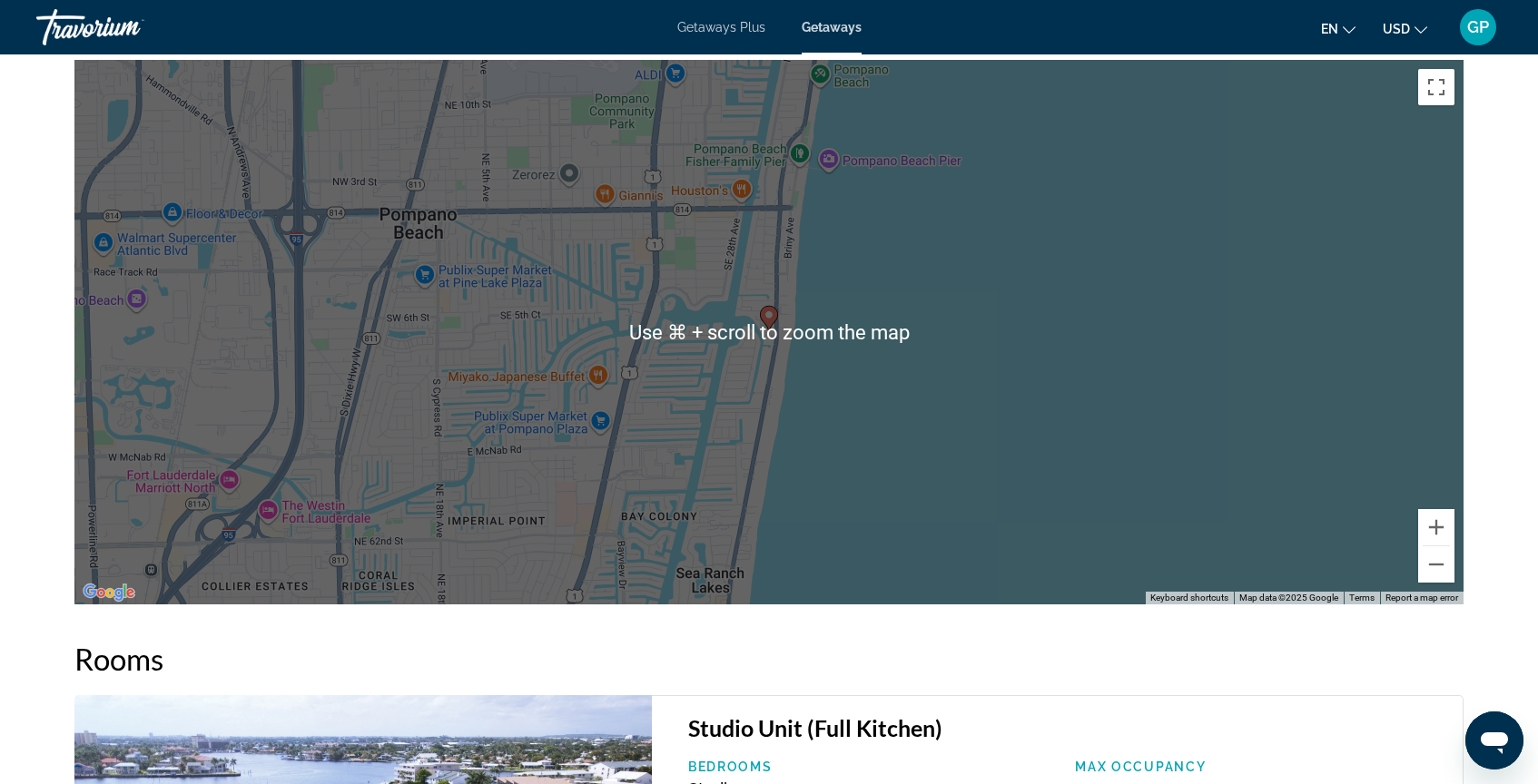
scroll to position [2526, 0]
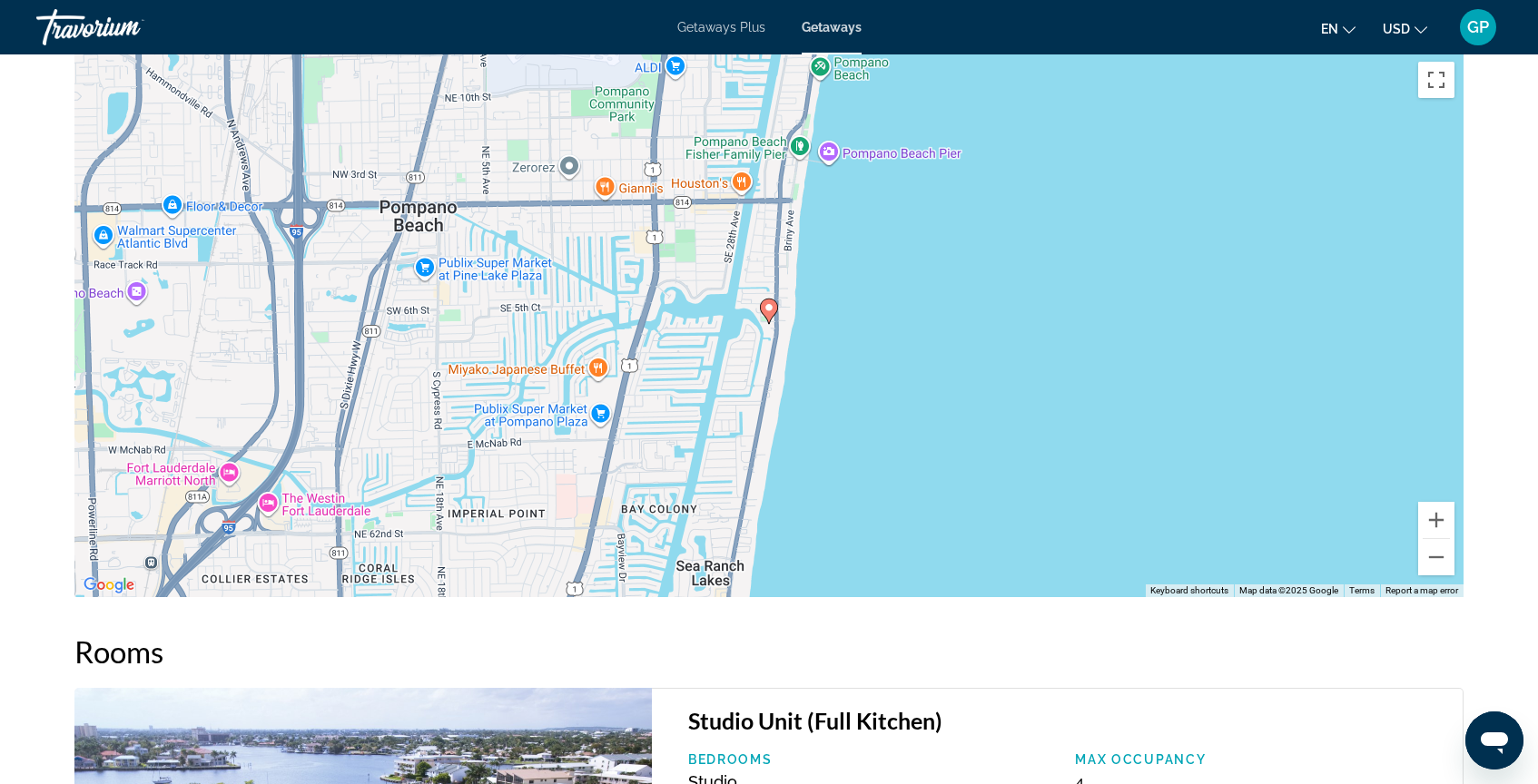
click at [870, 424] on div "To activate drag with keyboard, press Alt + Enter. Once in keyboard drag state,…" at bounding box center [769, 324] width 1389 height 544
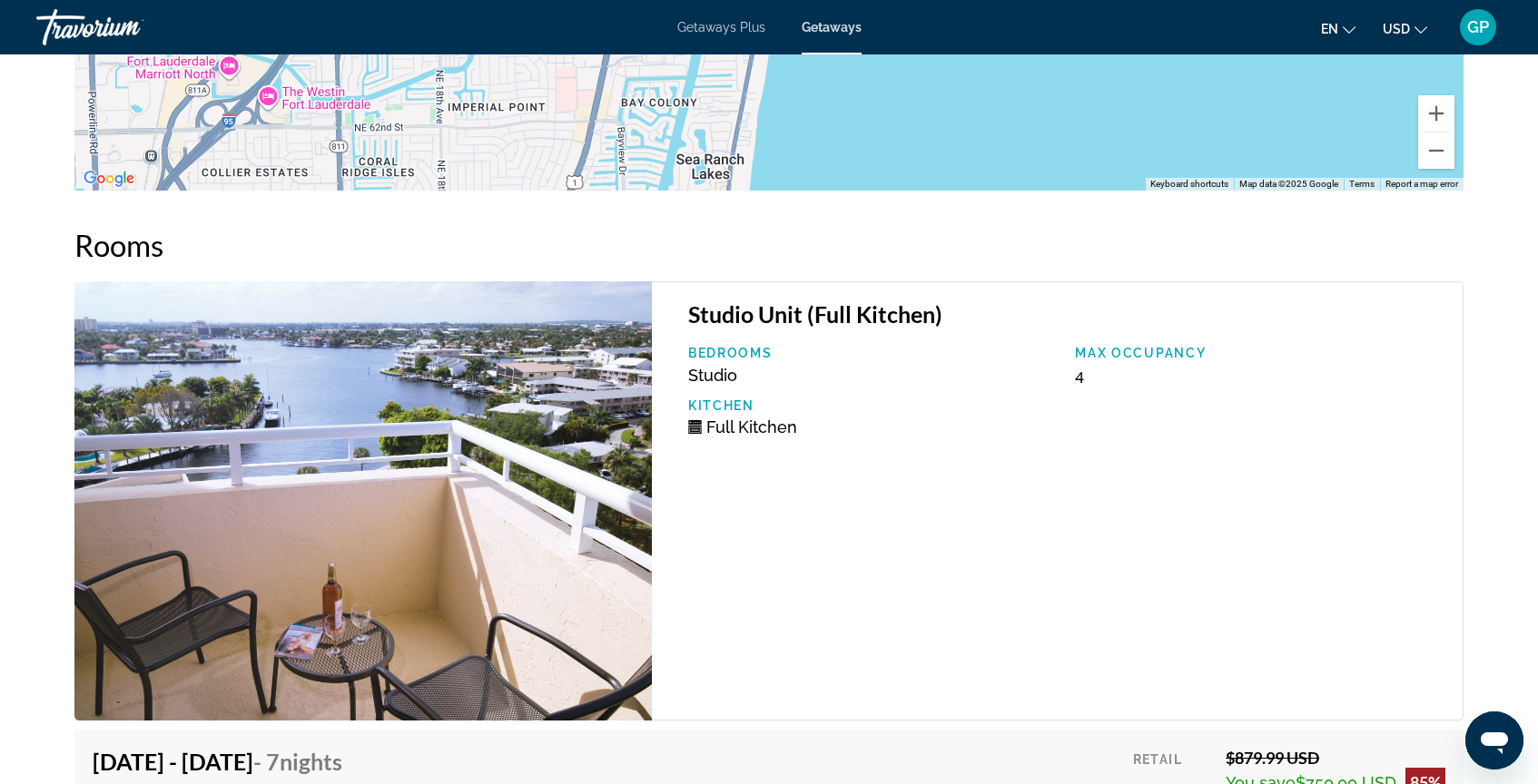
scroll to position [2942, 0]
